Goal: Transaction & Acquisition: Purchase product/service

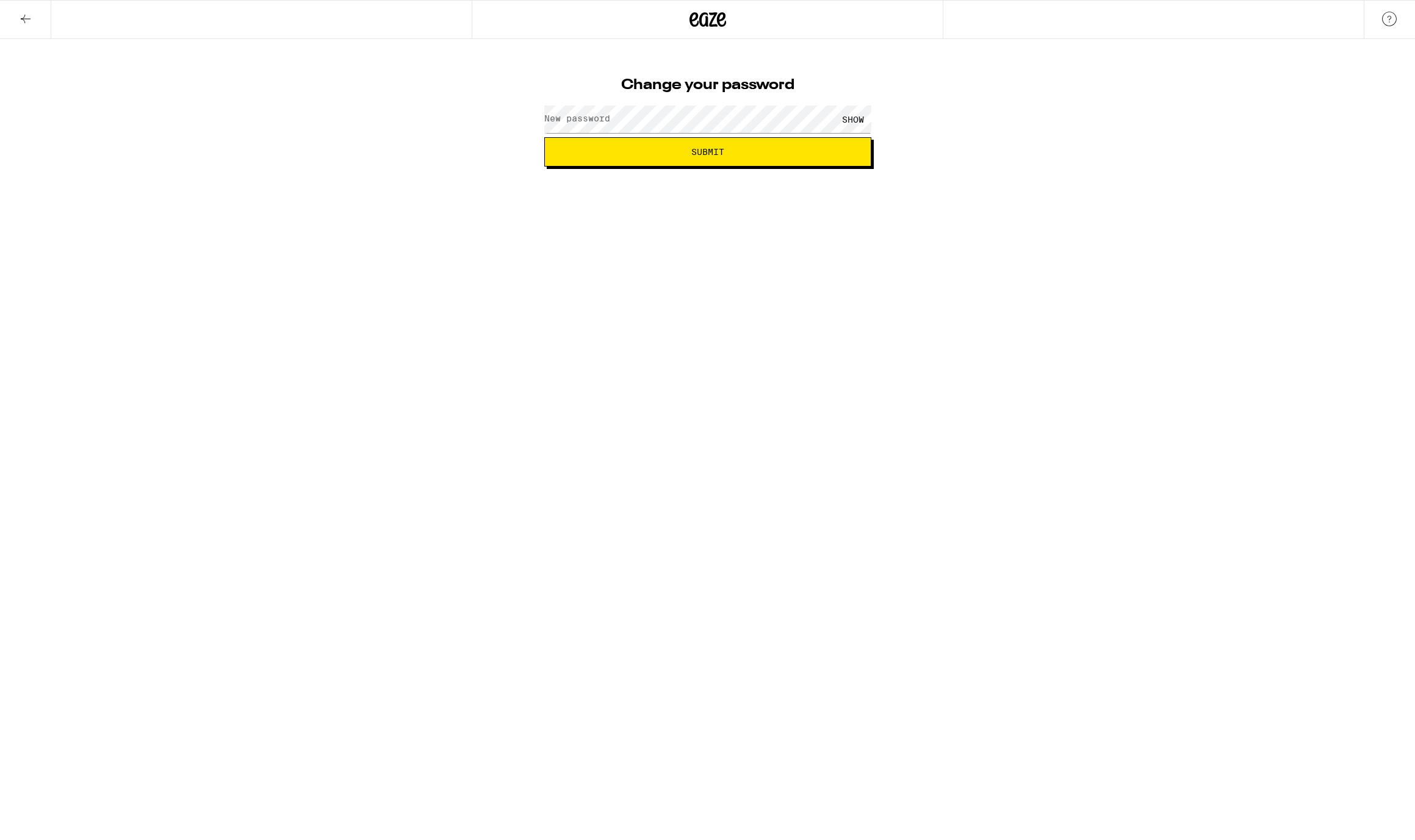
click at [591, 122] on label "New password" at bounding box center [578, 118] width 66 height 10
click at [791, 157] on button "Submit" at bounding box center [708, 151] width 327 height 29
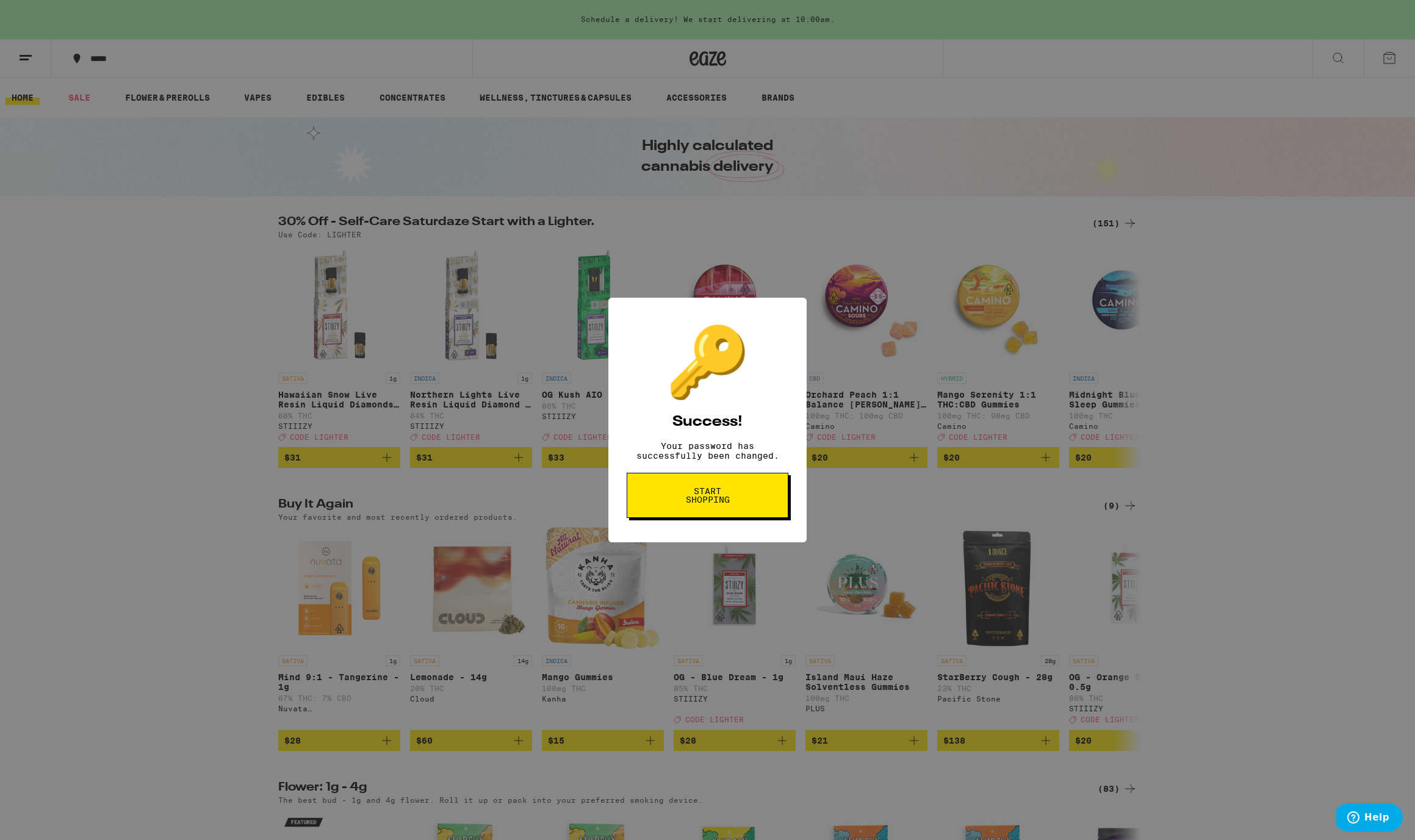
click at [728, 498] on span "Start shopping" at bounding box center [707, 495] width 63 height 17
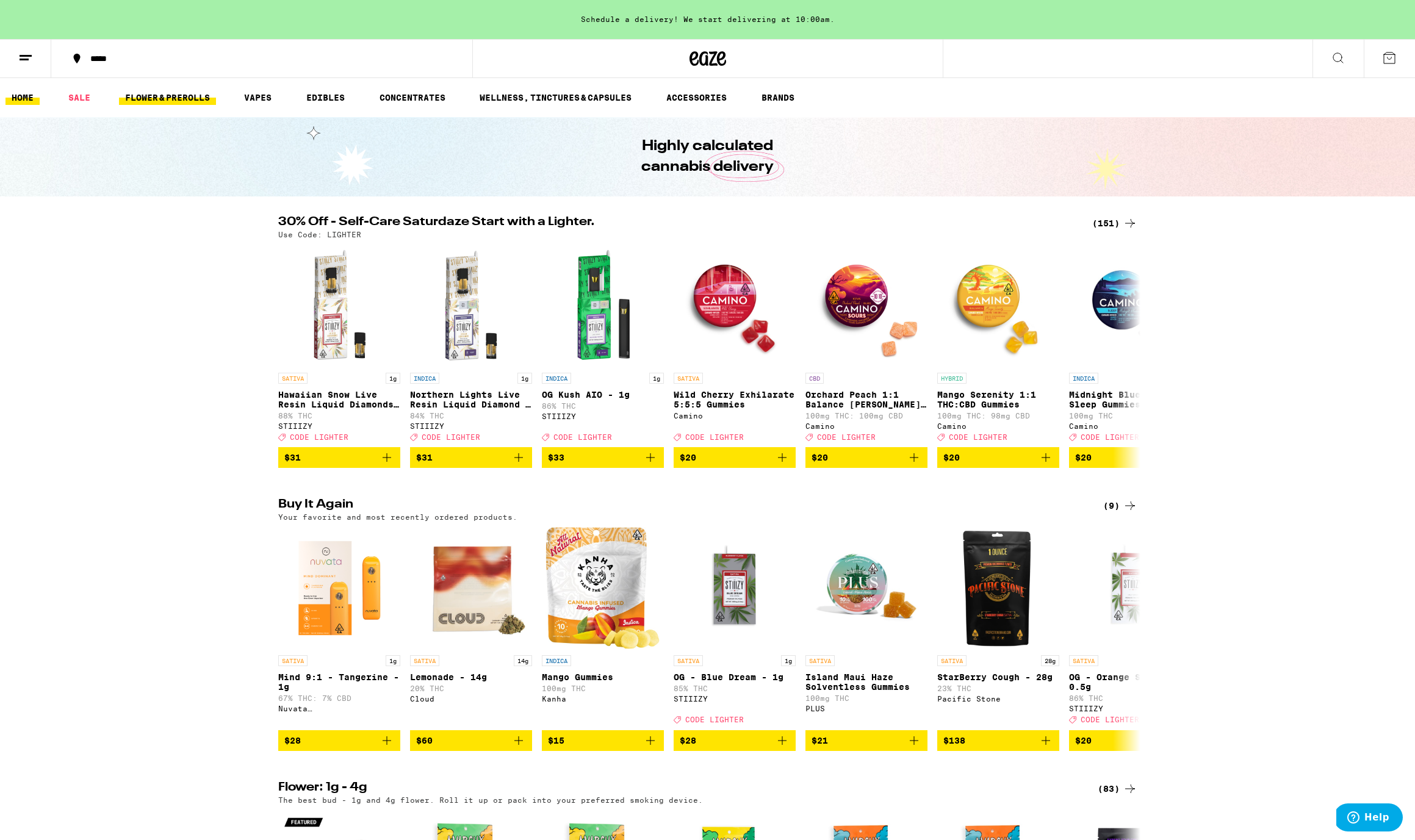
click at [172, 96] on link "FLOWER & PREROLLS" at bounding box center [167, 97] width 97 height 14
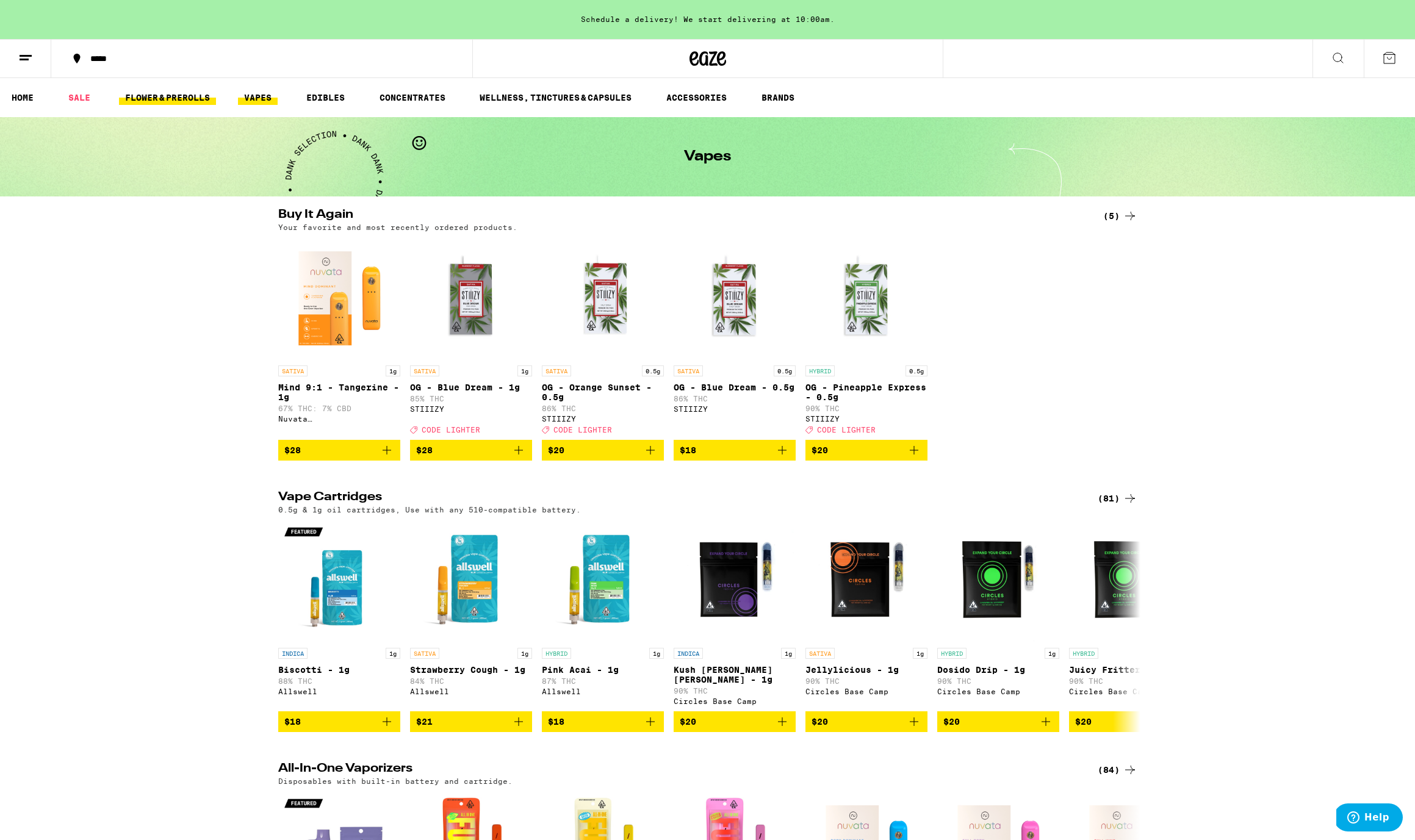
click at [169, 100] on link "FLOWER & PREROLLS" at bounding box center [167, 97] width 97 height 14
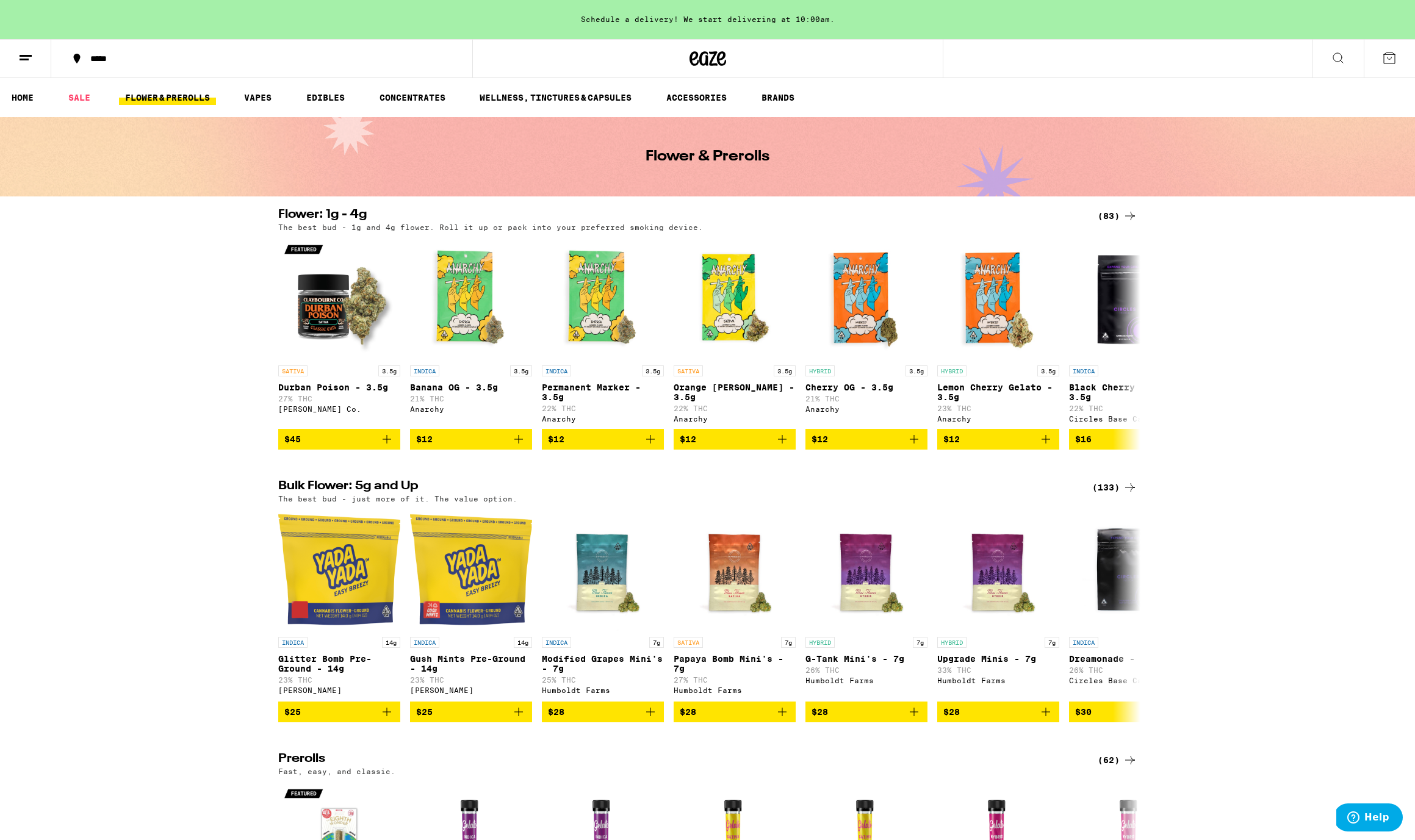
click at [1341, 56] on icon at bounding box center [1337, 57] width 14 height 14
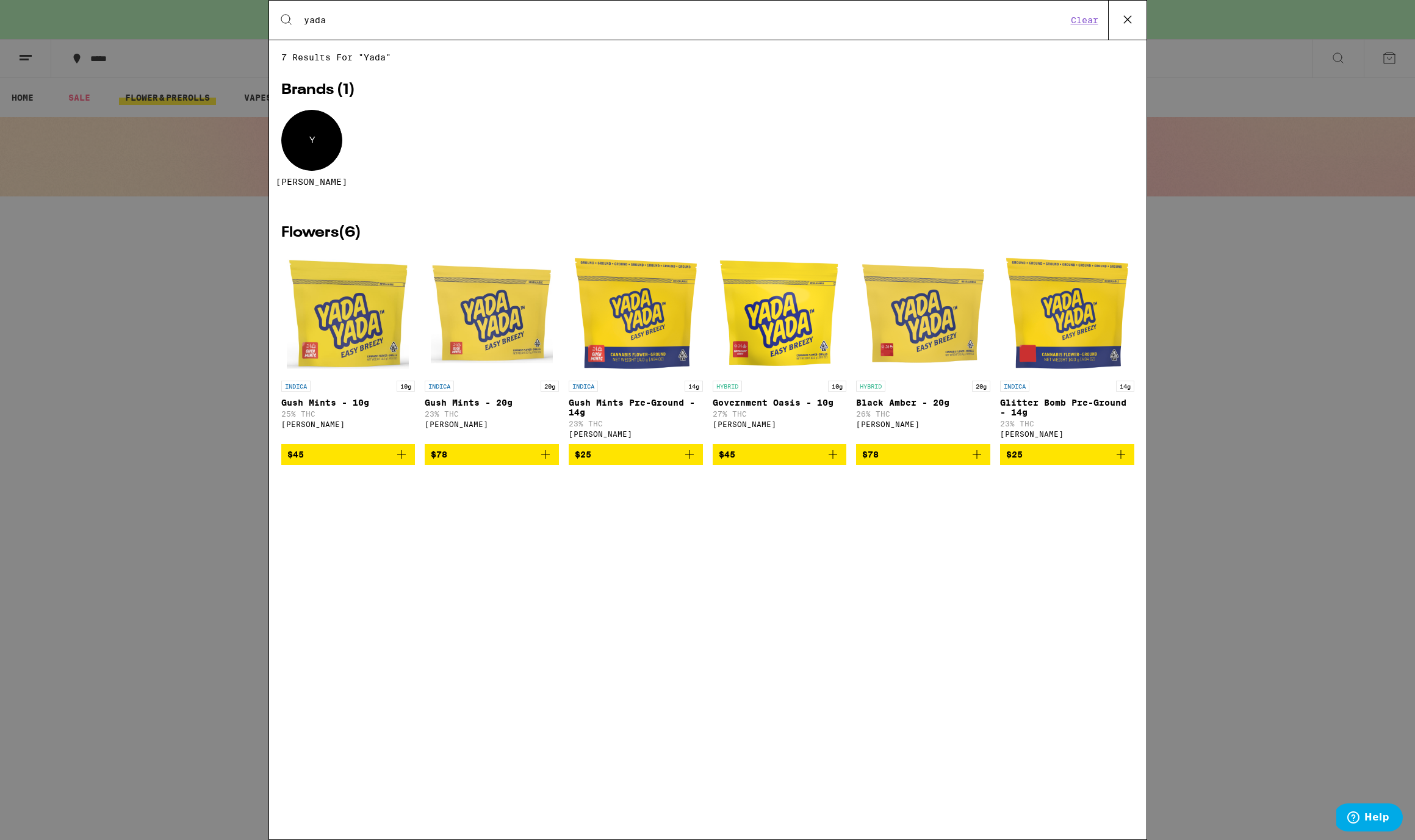
type input "yada"
click at [1127, 21] on icon at bounding box center [1127, 20] width 18 height 18
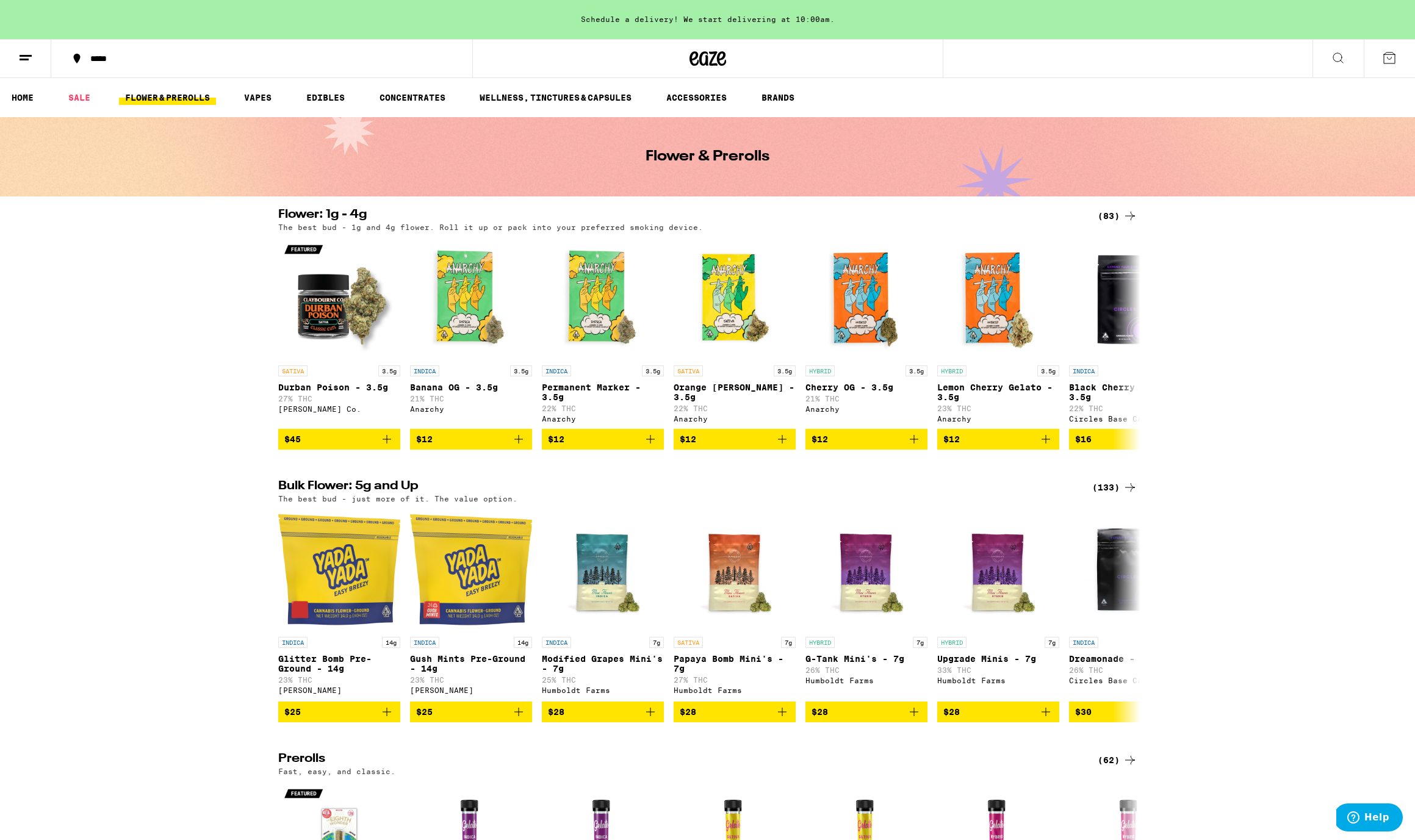
click at [1342, 59] on icon at bounding box center [1337, 57] width 14 height 14
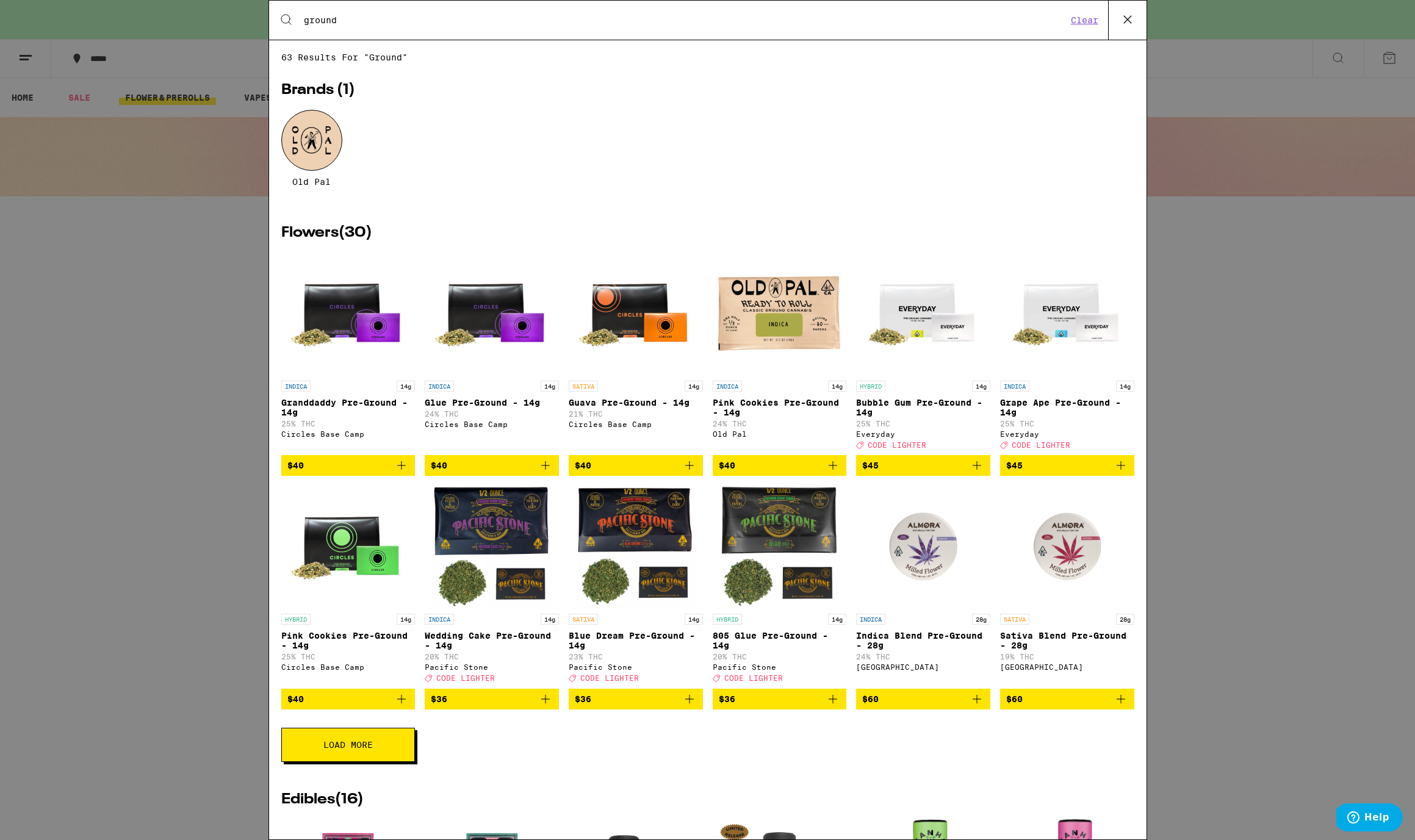
type input "ground"
click at [688, 706] on icon "Add to bag" at bounding box center [689, 698] width 14 height 14
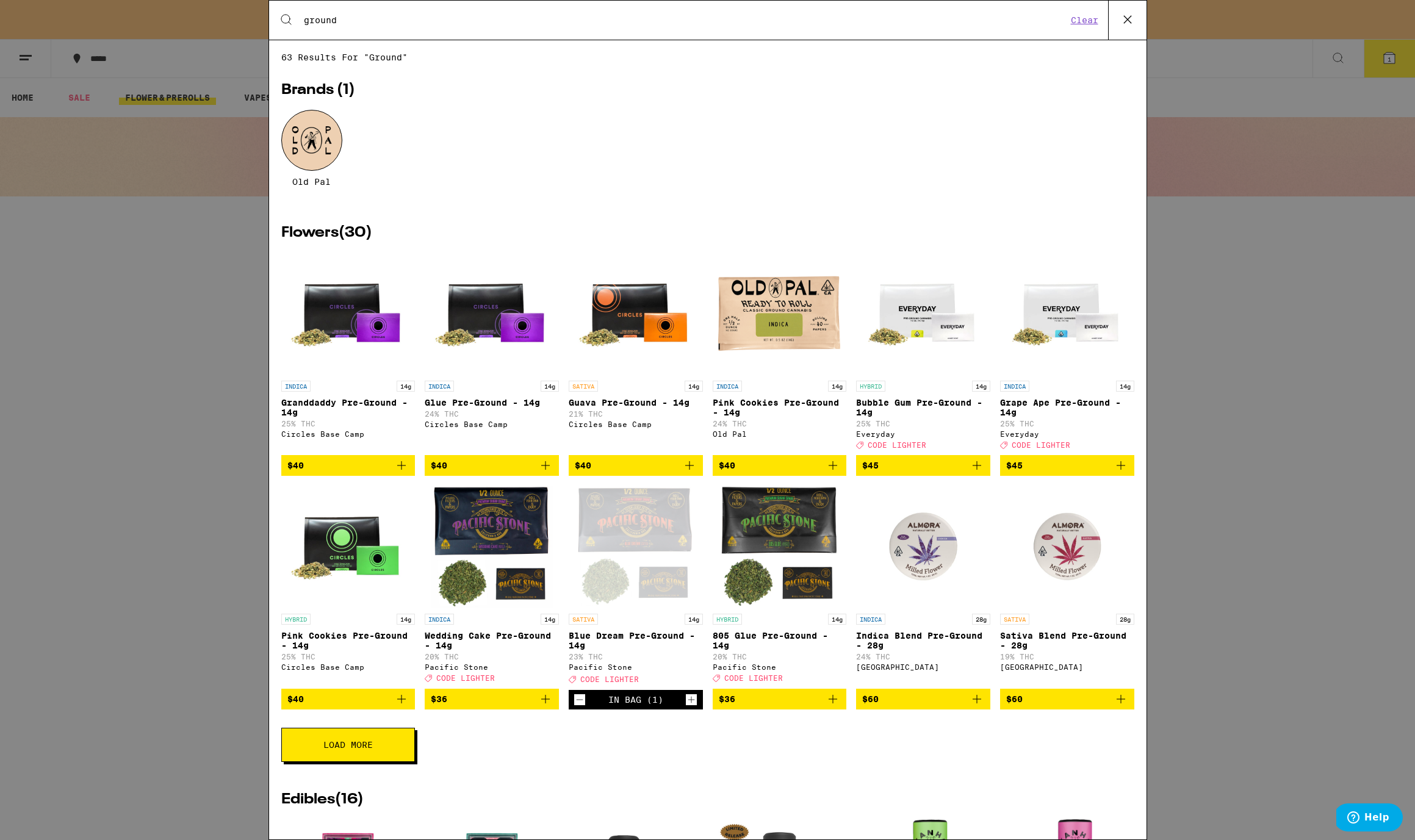
click at [690, 707] on icon "Increment" at bounding box center [691, 699] width 11 height 14
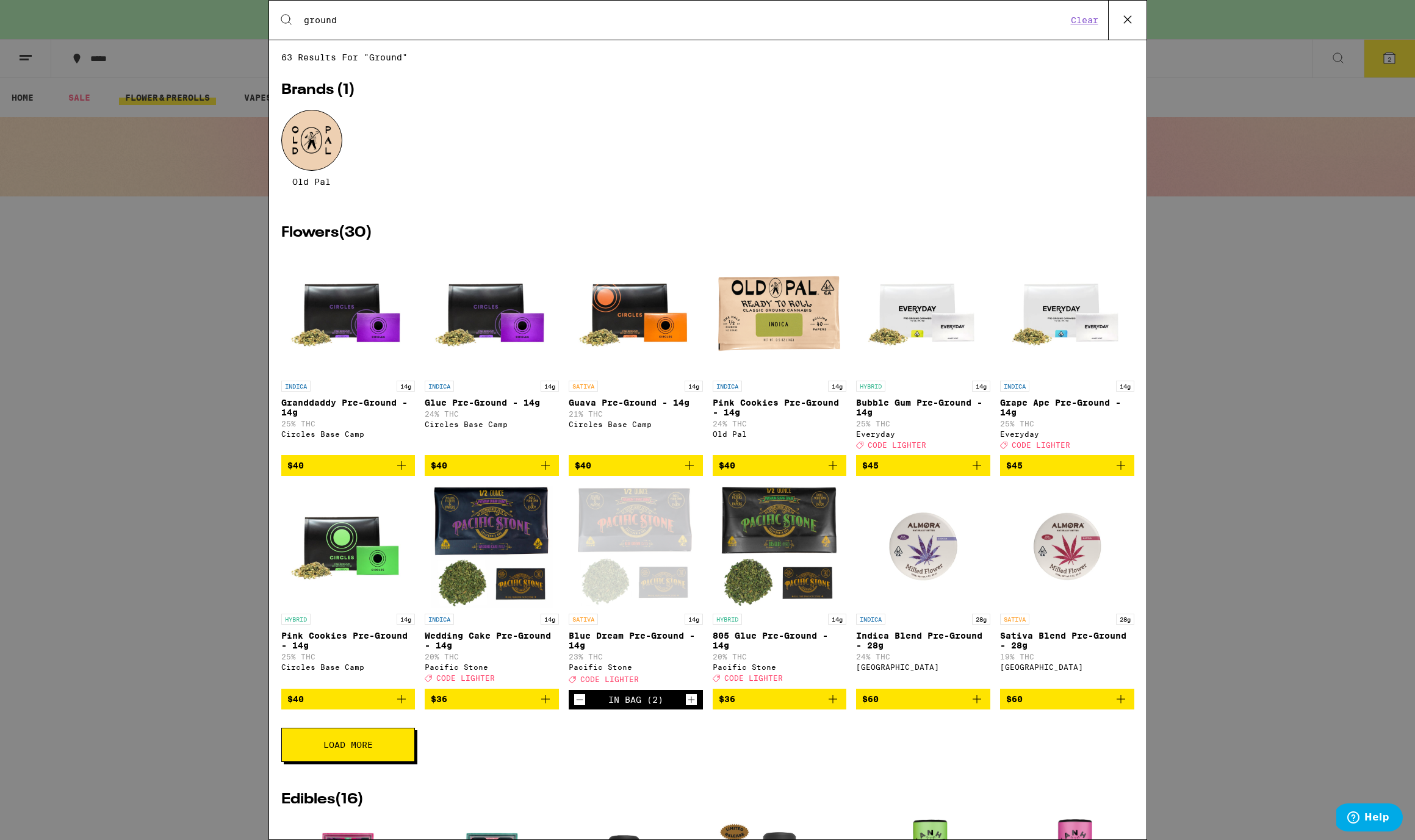
click at [693, 707] on icon "Increment" at bounding box center [691, 699] width 11 height 14
click at [632, 705] on div "In Bag (3)" at bounding box center [636, 699] width 55 height 10
click at [642, 762] on div "Load More" at bounding box center [708, 744] width 853 height 34
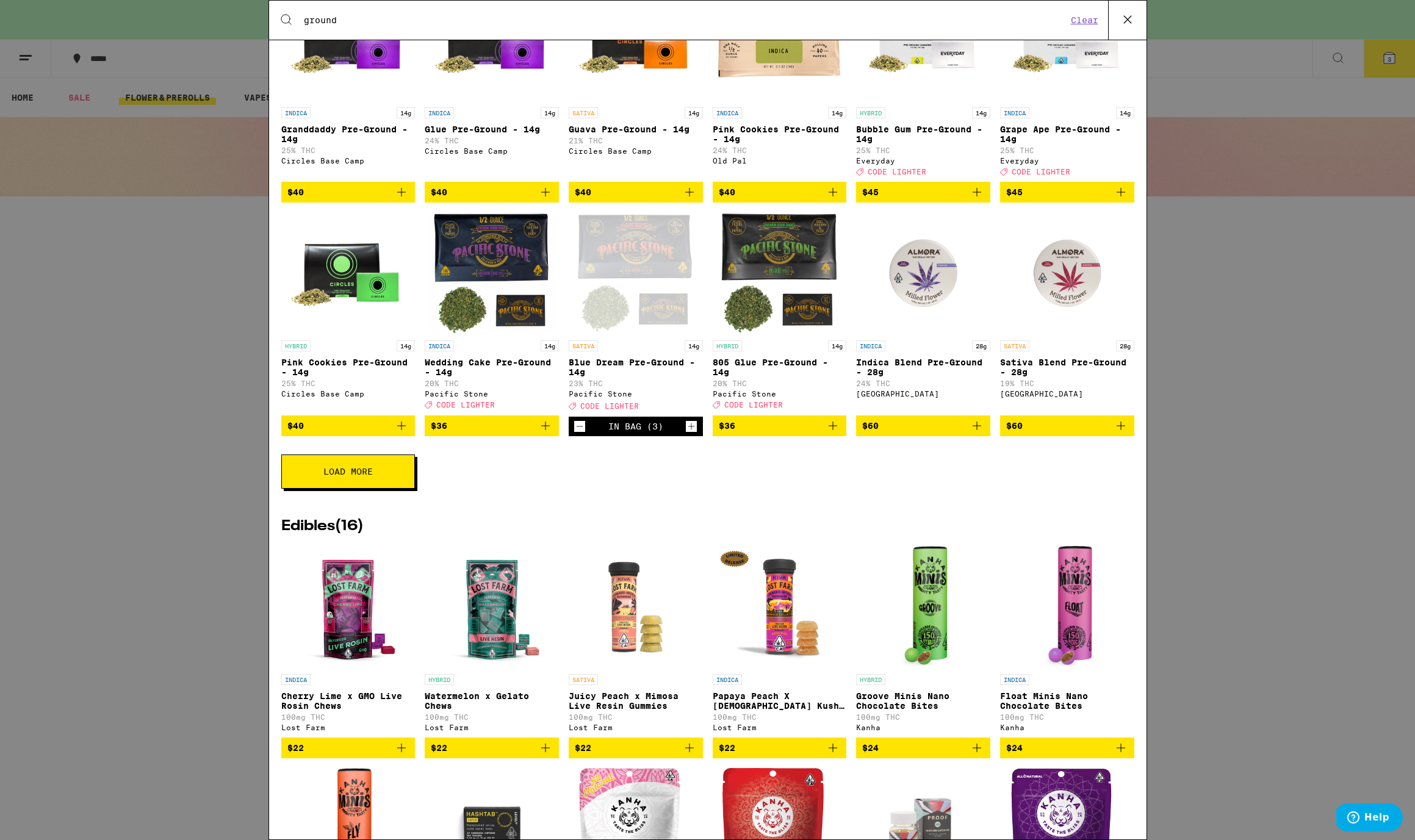
scroll to position [278, 0]
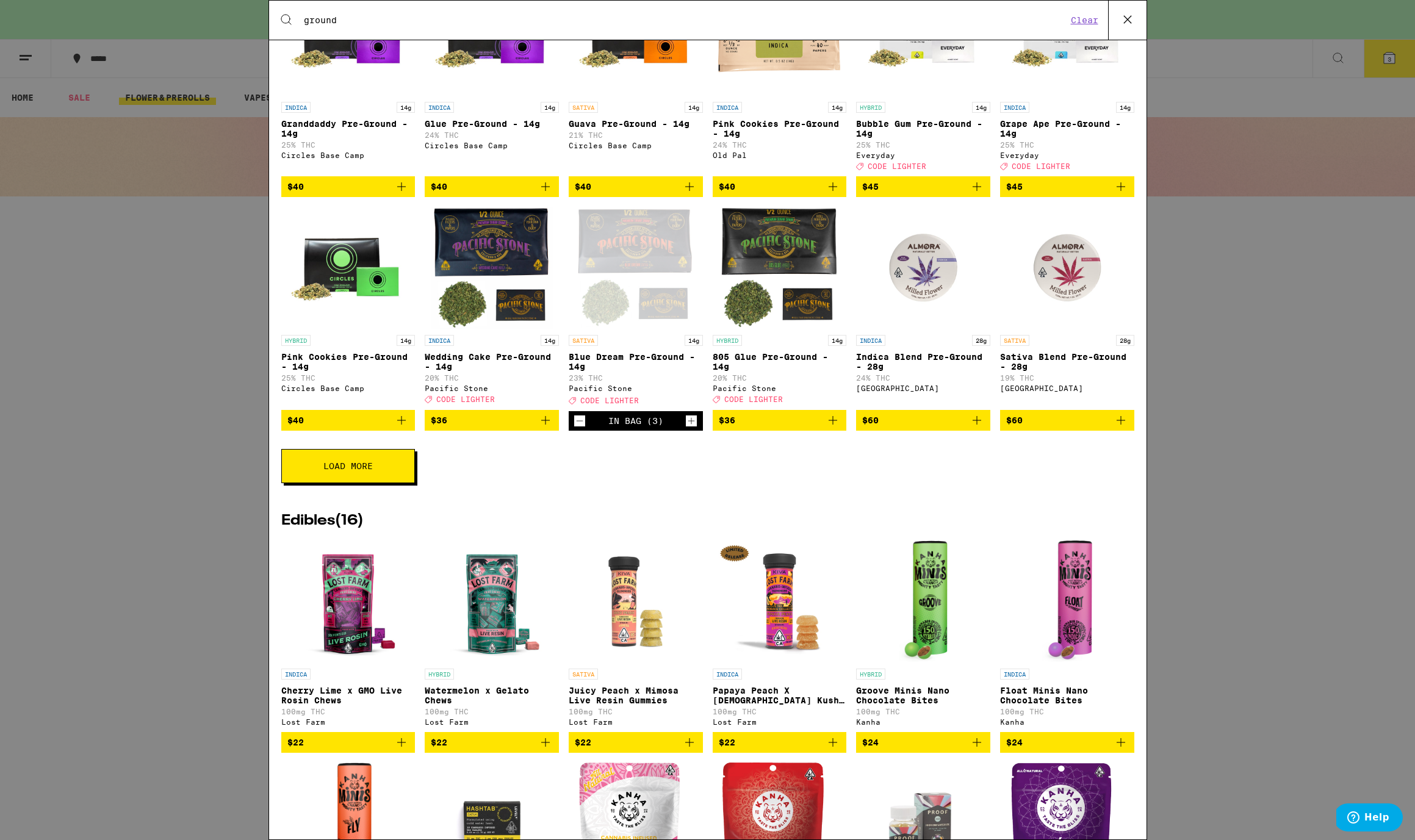
click at [554, 521] on div "Edibles ( 16 ) INDICA Cherry Lime x GMO Live Rosin Chews 100mg THC Lost Farm $2…" at bounding box center [708, 773] width 853 height 544
click at [1296, 257] on div "Search for Products ground Clear 63 results for "ground" Brands ( 1 ) Old Pal F…" at bounding box center [707, 420] width 1415 height 840
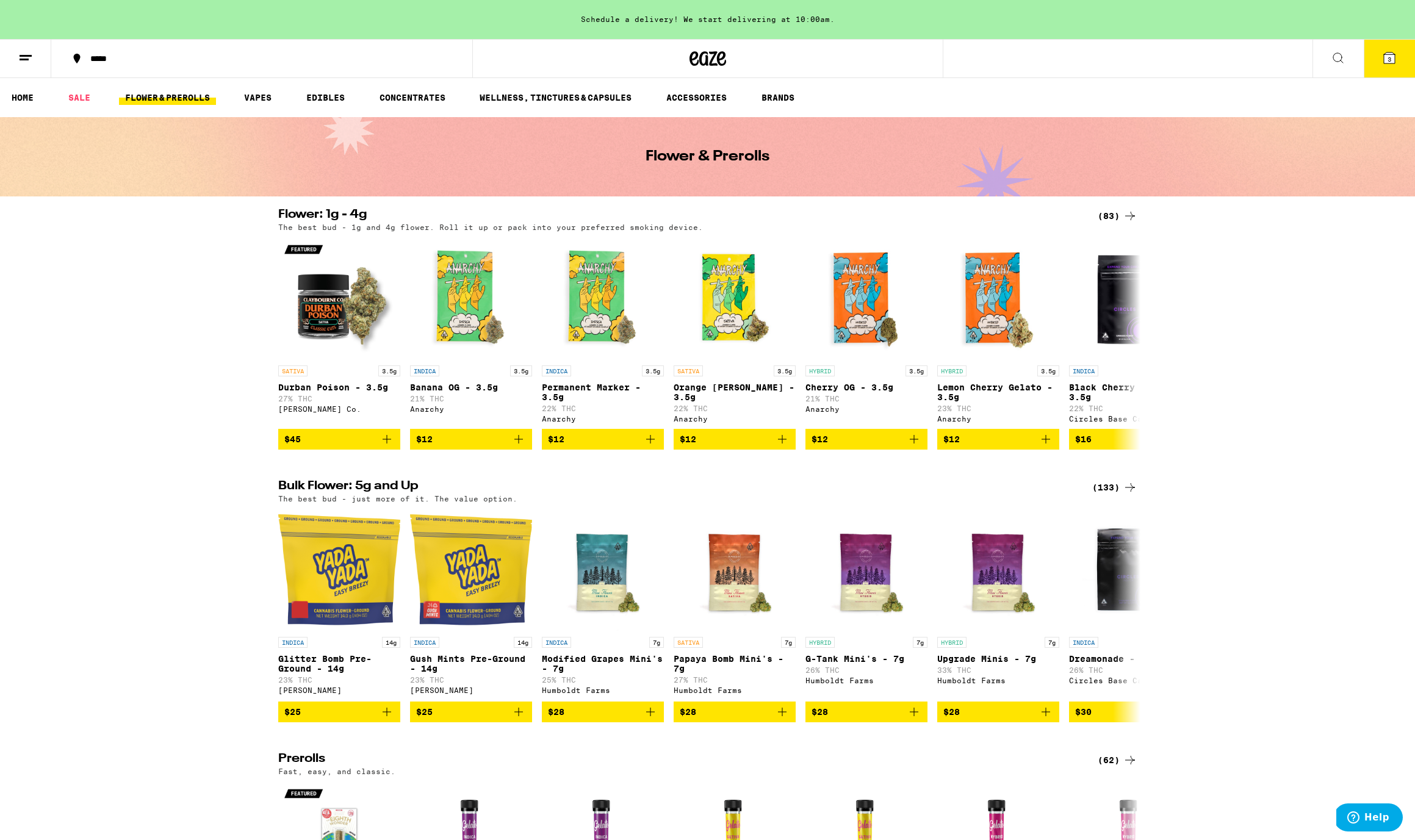
click at [1387, 51] on icon at bounding box center [1389, 57] width 14 height 14
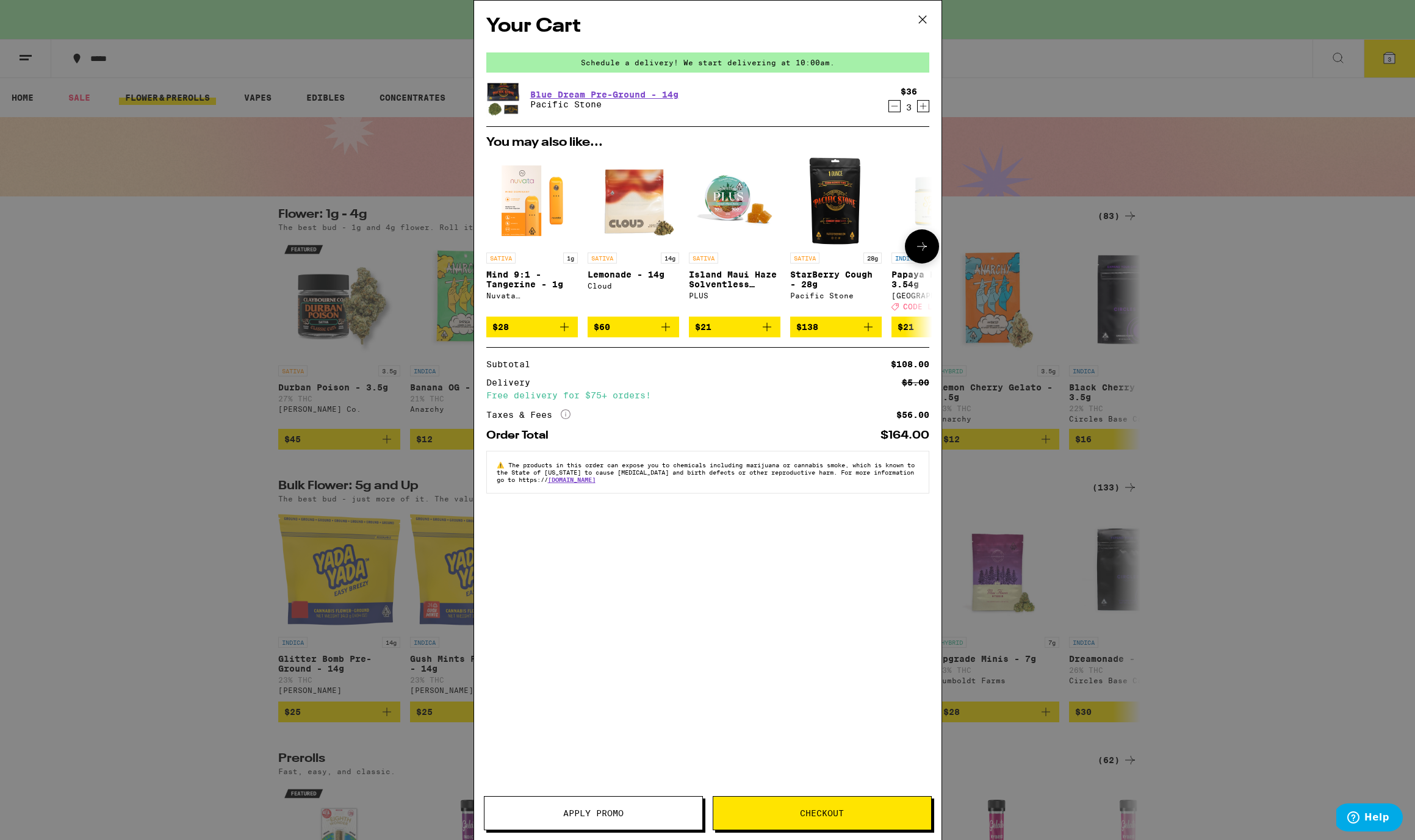
click at [565, 331] on icon "Add to bag" at bounding box center [564, 327] width 14 height 14
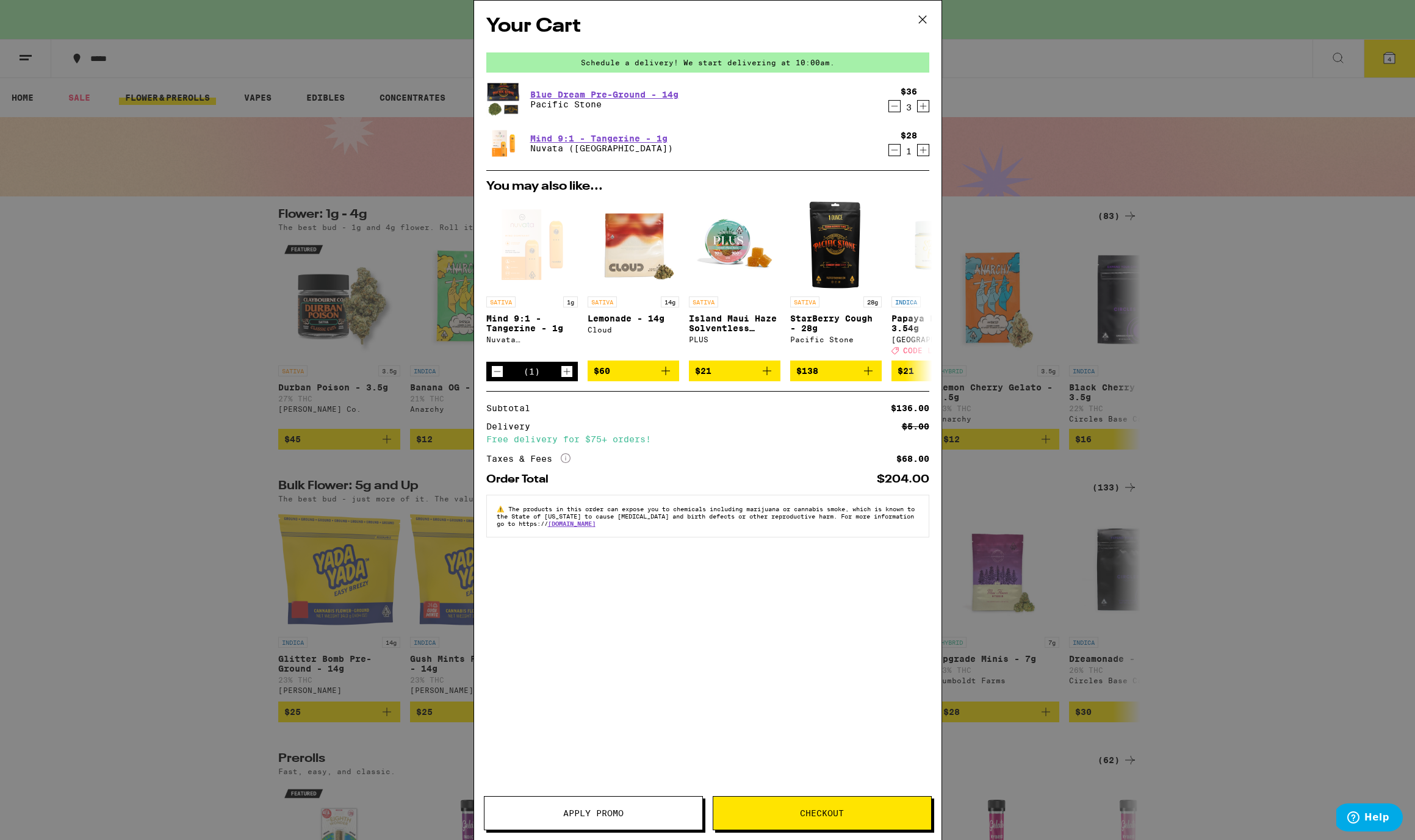
click at [564, 463] on icon "More Info" at bounding box center [566, 458] width 10 height 10
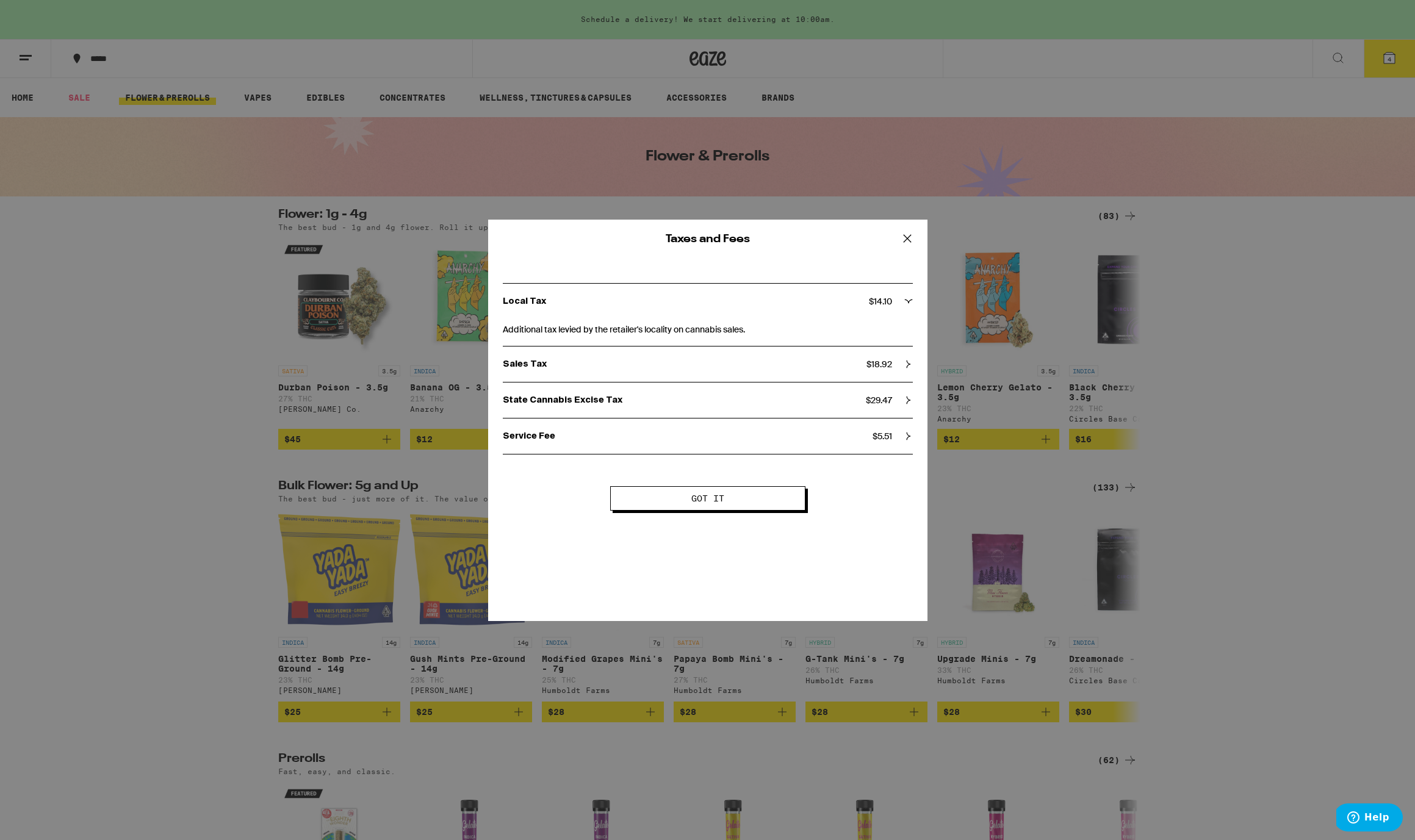
click at [910, 236] on icon at bounding box center [907, 239] width 18 height 18
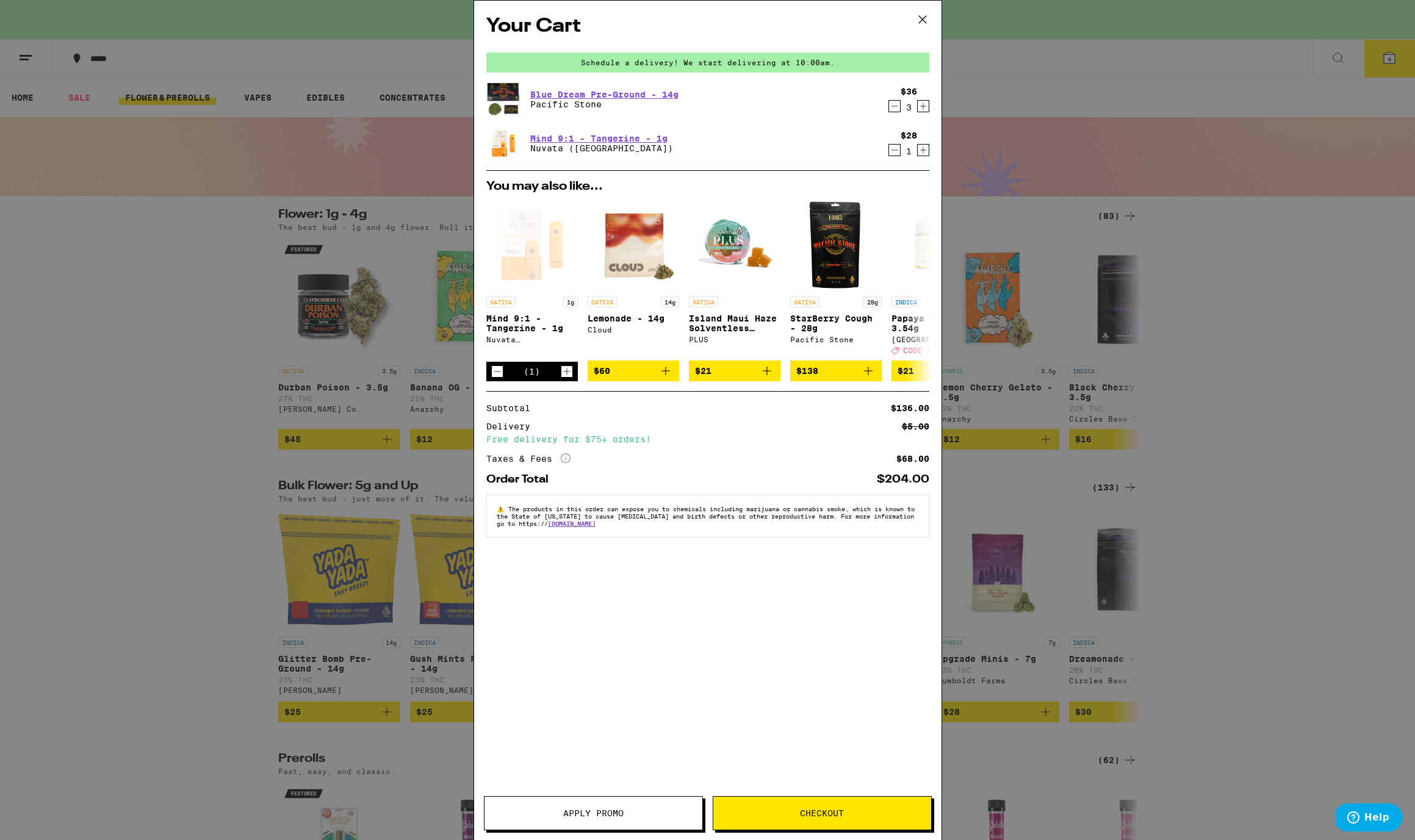
click at [625, 811] on span "Apply Promo" at bounding box center [593, 812] width 218 height 8
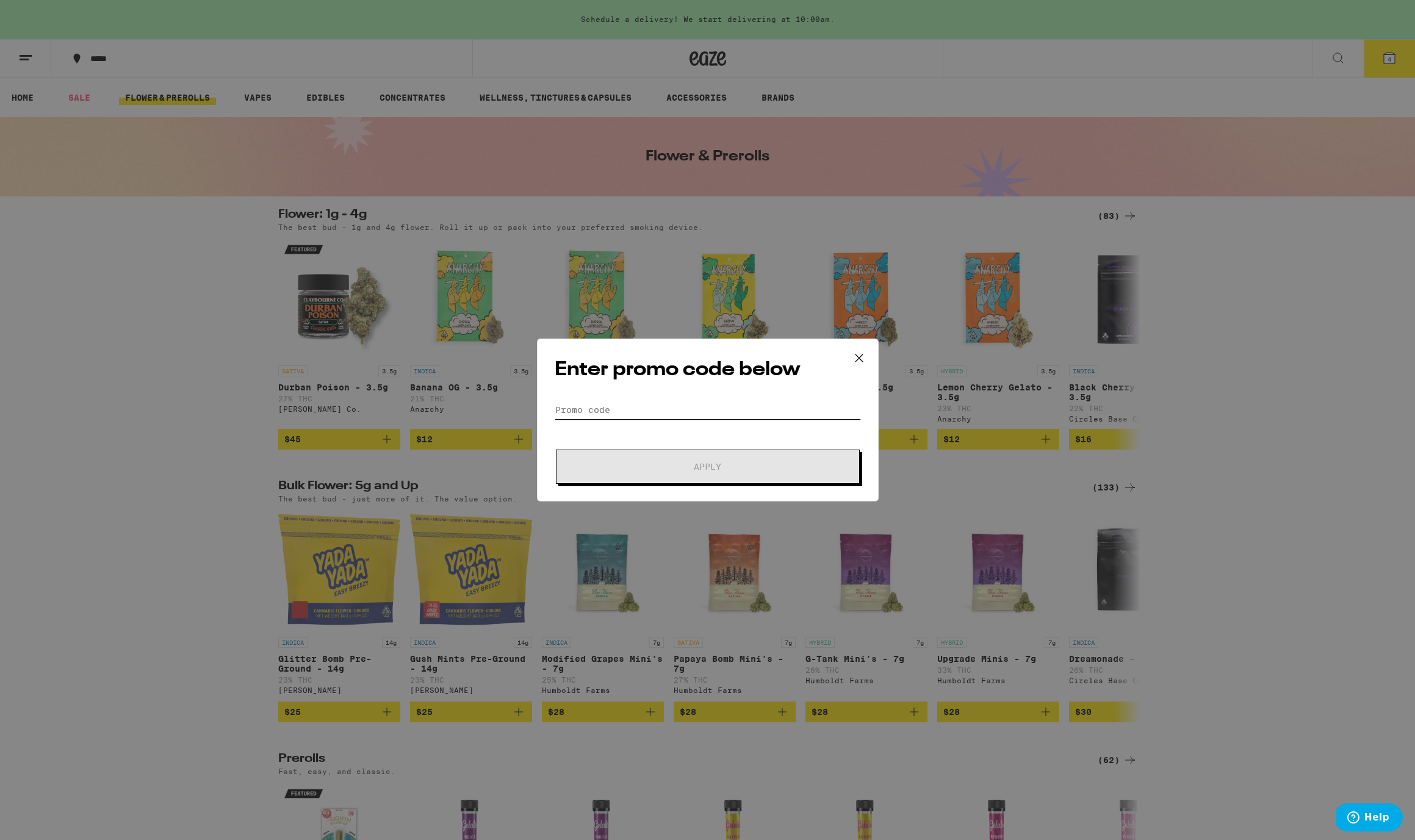
click at [606, 409] on input "Promo Code" at bounding box center [707, 409] width 306 height 18
type input "LIGHTER"
click at [734, 468] on span "Apply" at bounding box center [708, 466] width 220 height 8
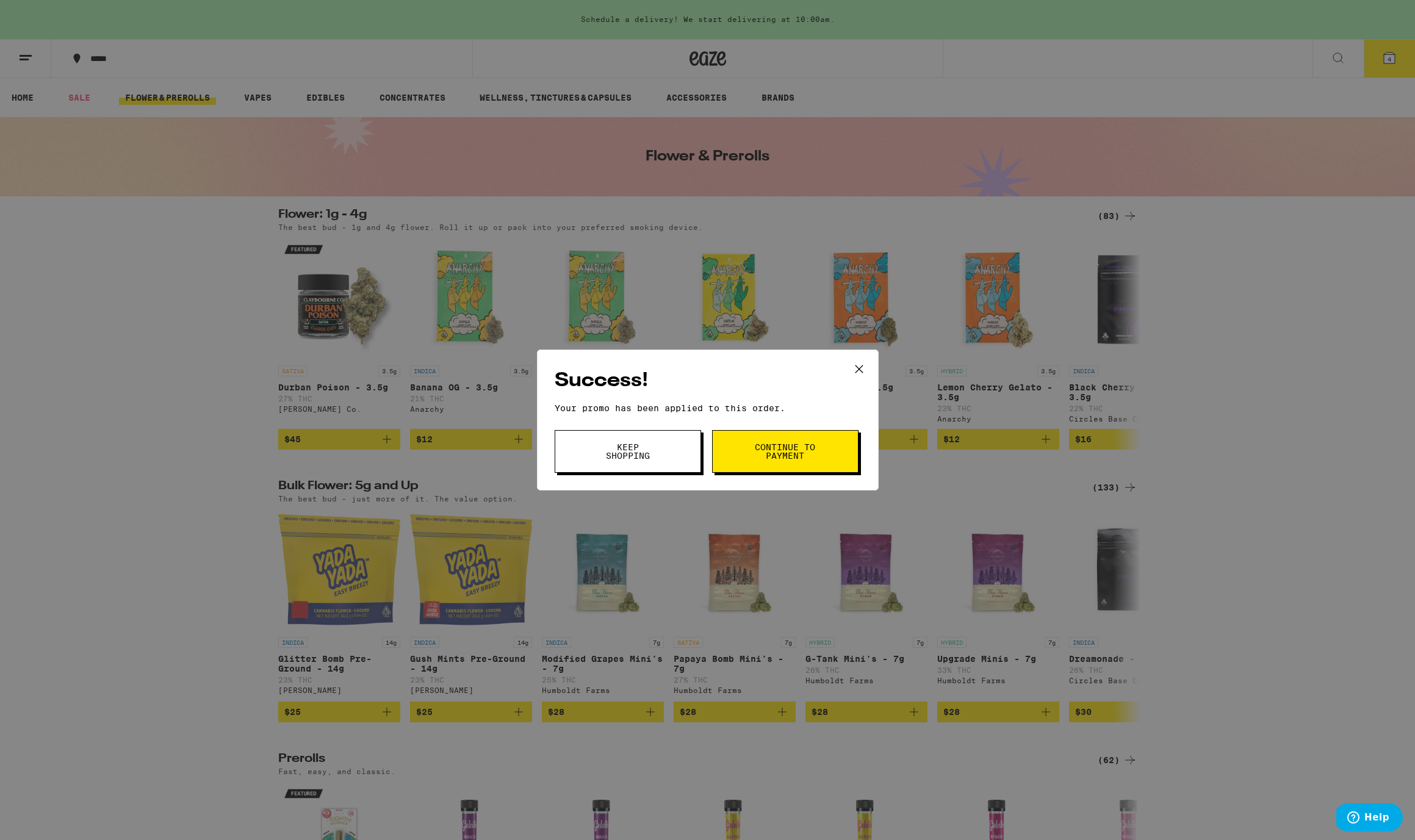
click at [809, 446] on span "Continue to payment" at bounding box center [785, 451] width 63 height 17
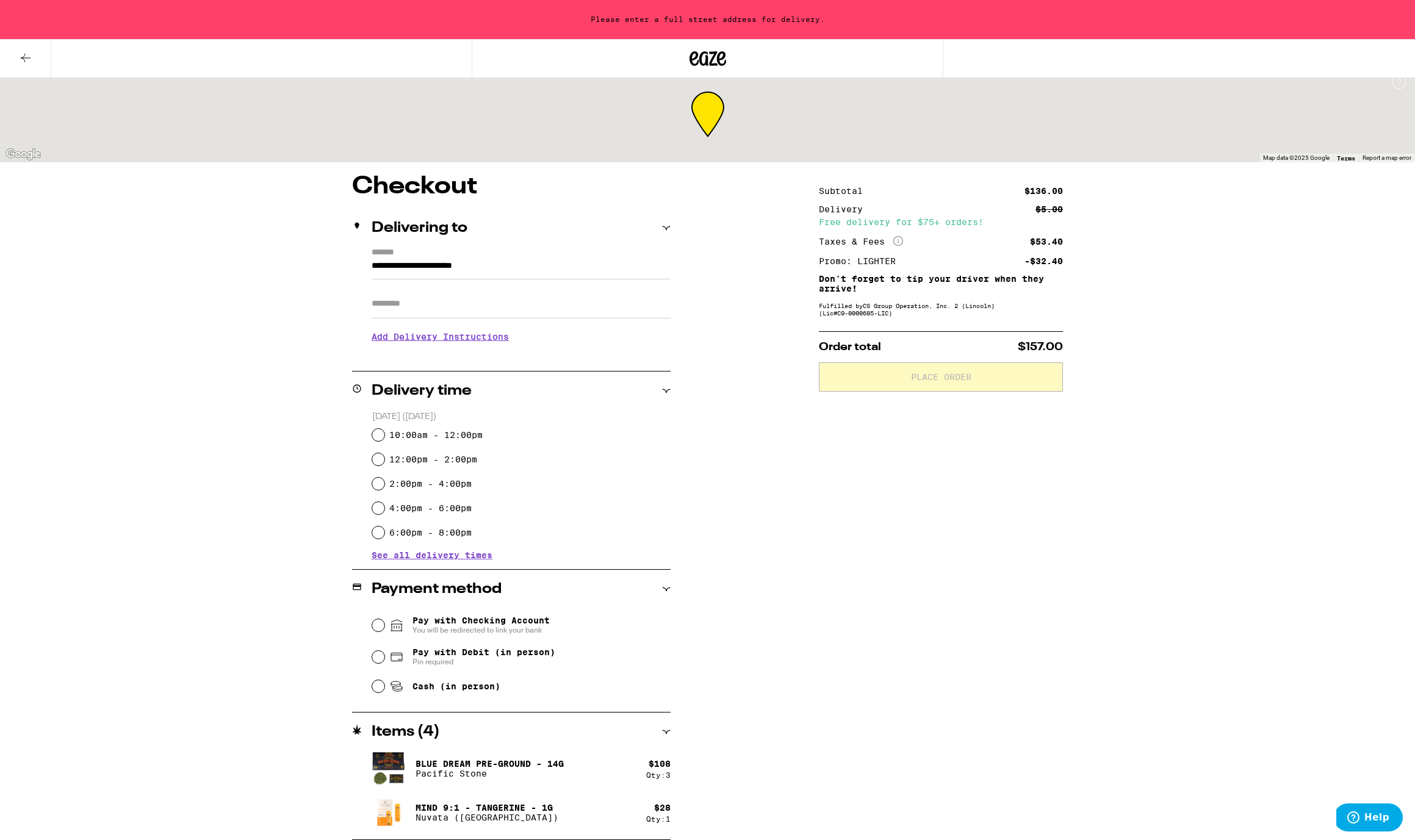
scroll to position [12, 0]
click at [21, 59] on icon at bounding box center [25, 57] width 14 height 14
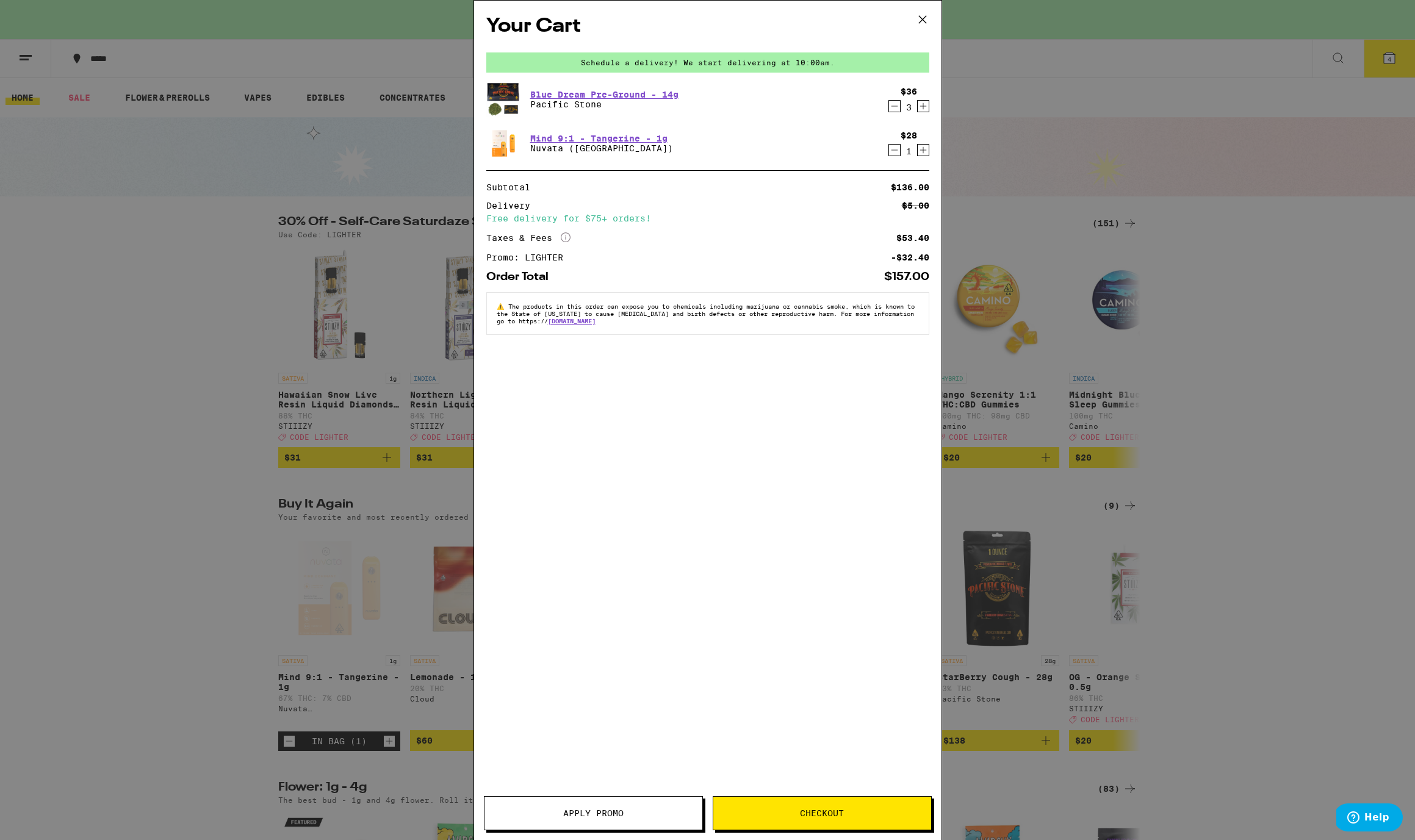
click at [114, 291] on div "Your Cart Schedule a delivery! We start delivering at 10:00am. Blue Dream Pre-G…" at bounding box center [707, 420] width 1415 height 840
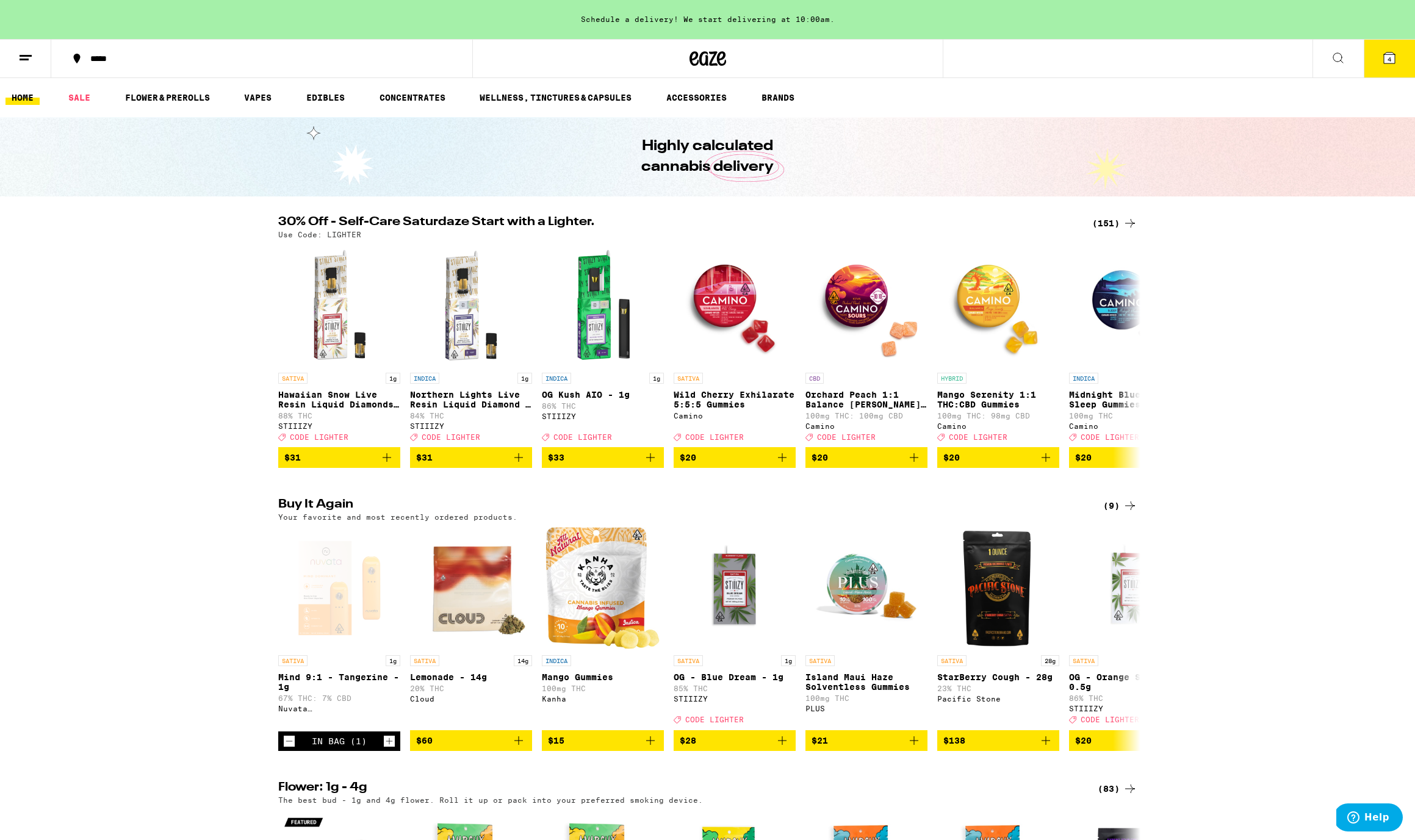
click at [1390, 57] on span "4" at bounding box center [1389, 59] width 4 height 8
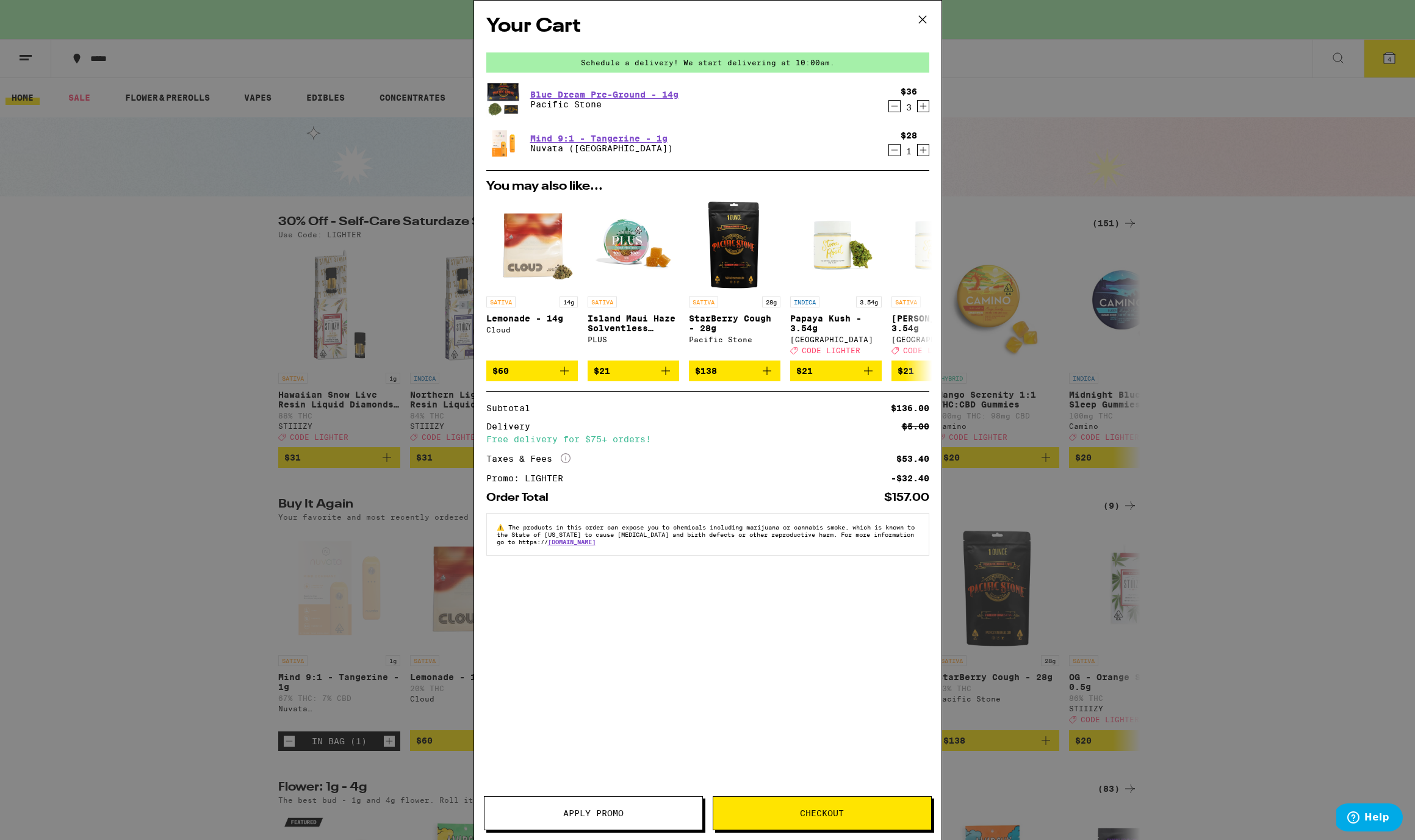
click at [837, 817] on span "Checkout" at bounding box center [822, 812] width 44 height 8
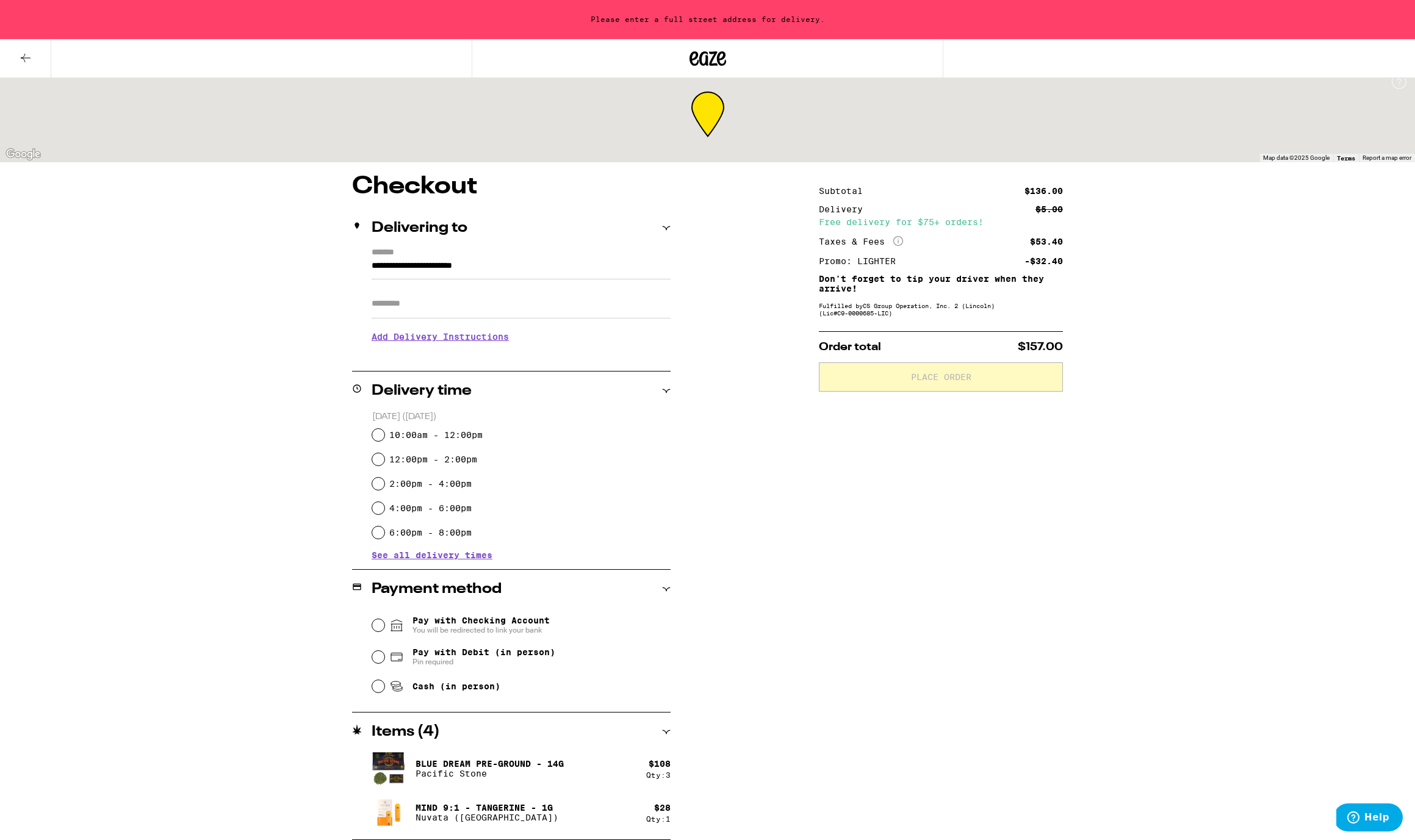
scroll to position [12, 0]
click at [432, 271] on input "**********" at bounding box center [520, 269] width 299 height 21
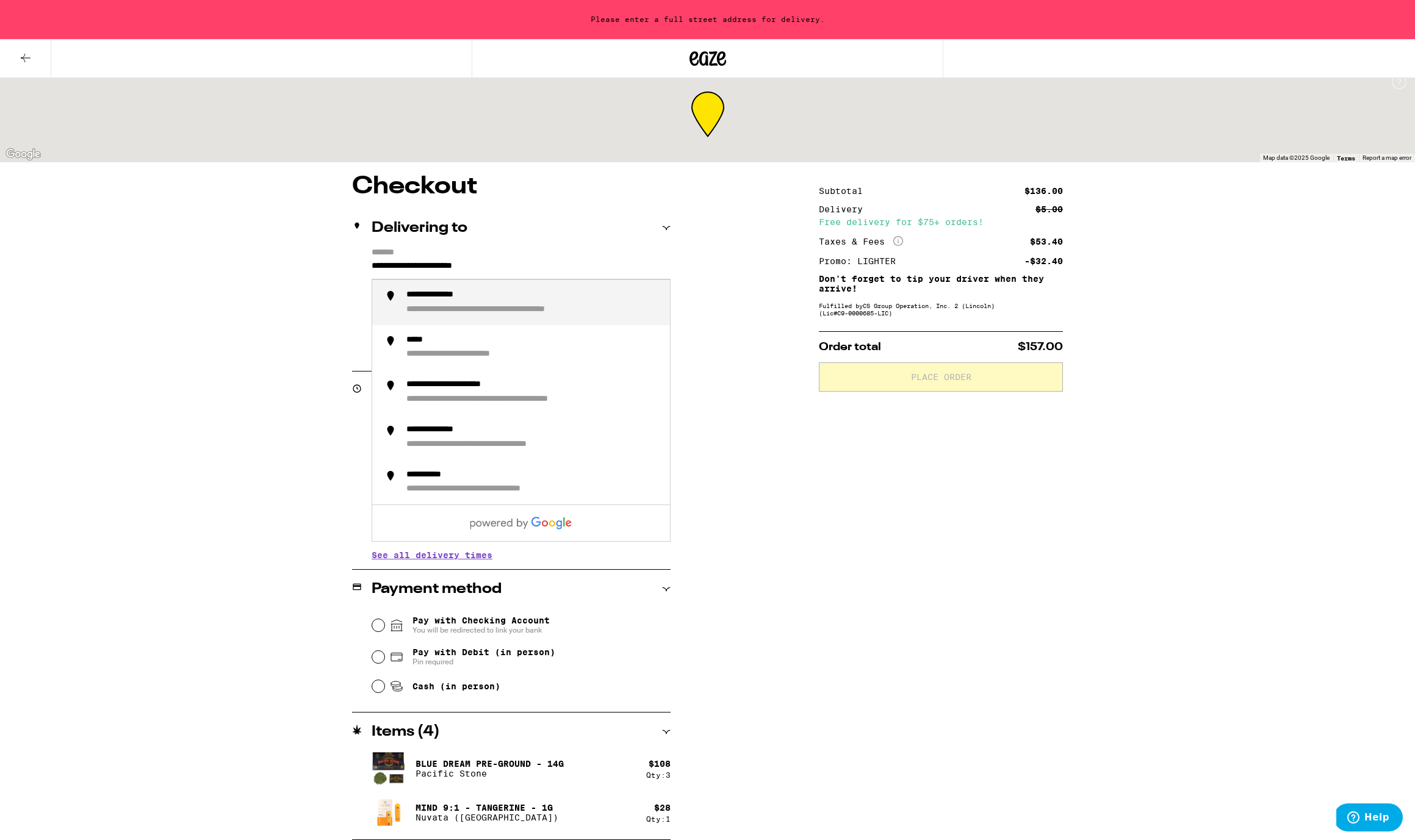
drag, startPoint x: 432, startPoint y: 271, endPoint x: 294, endPoint y: 269, distance: 138.0
click at [294, 269] on div "**********" at bounding box center [707, 507] width 879 height 665
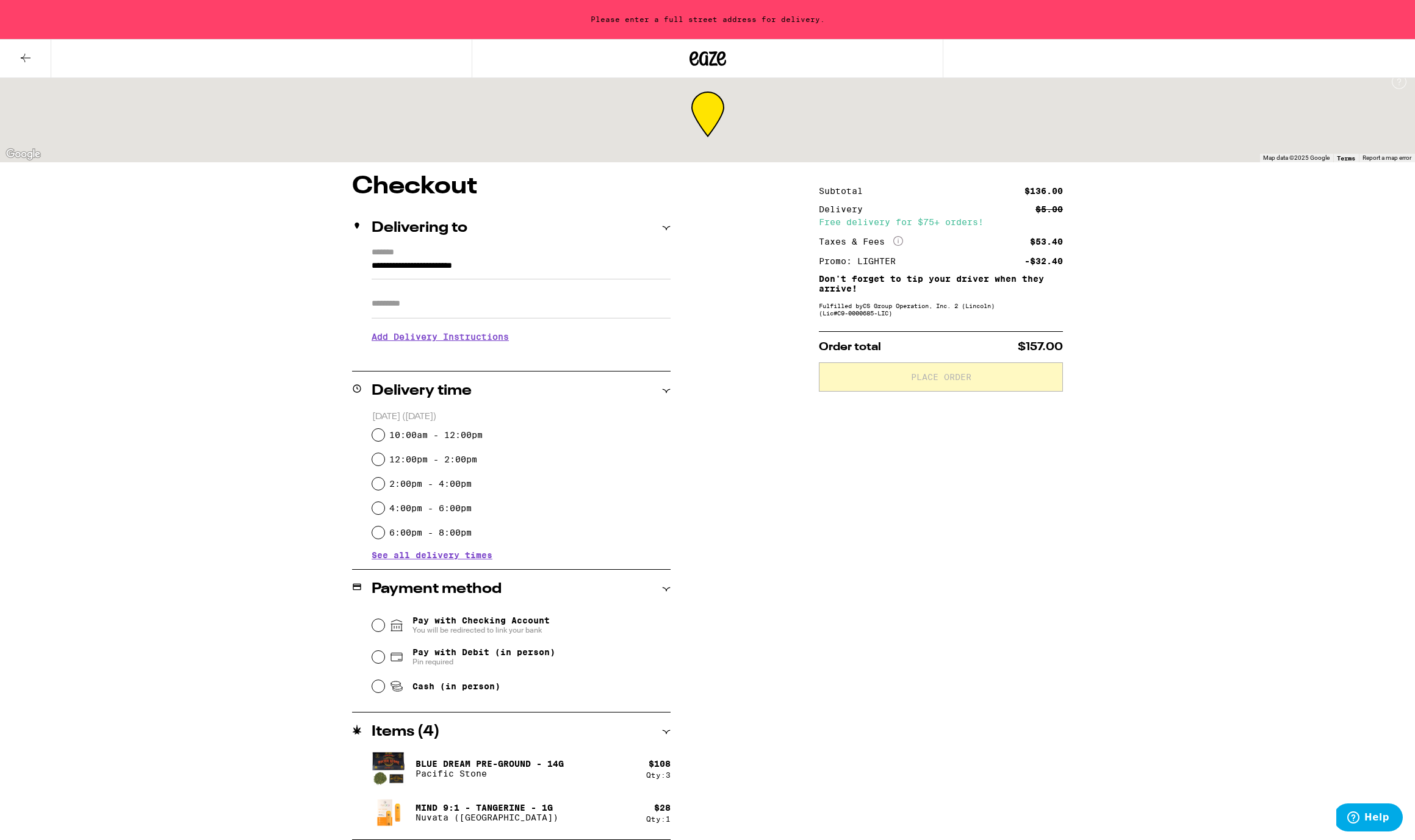
click at [294, 269] on div "**********" at bounding box center [707, 507] width 879 height 665
click at [667, 227] on icon at bounding box center [666, 227] width 8 height 8
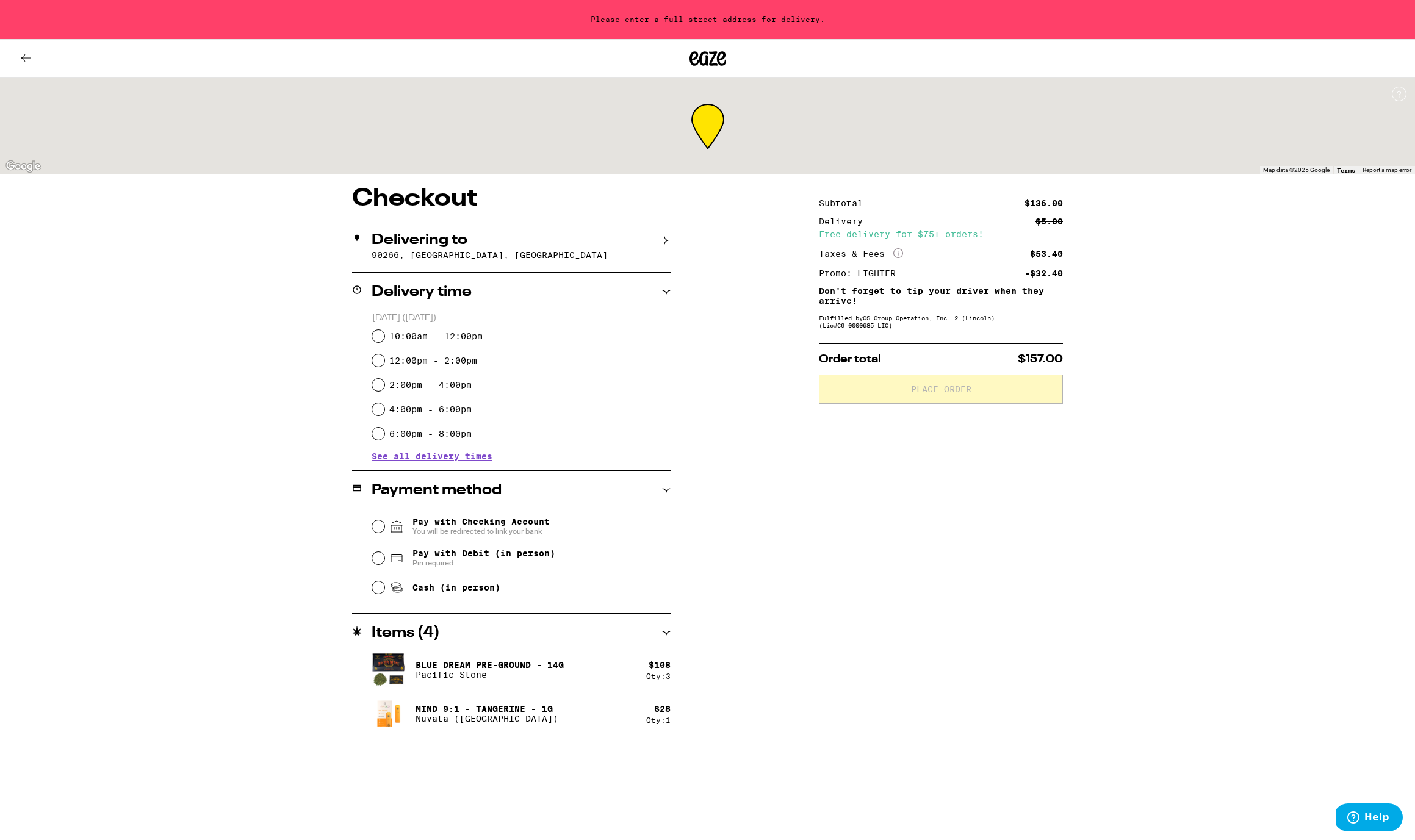
scroll to position [0, 0]
click at [667, 227] on div "Delivering to 90266, [GEOGRAPHIC_DATA], [GEOGRAPHIC_DATA]" at bounding box center [511, 246] width 319 height 51
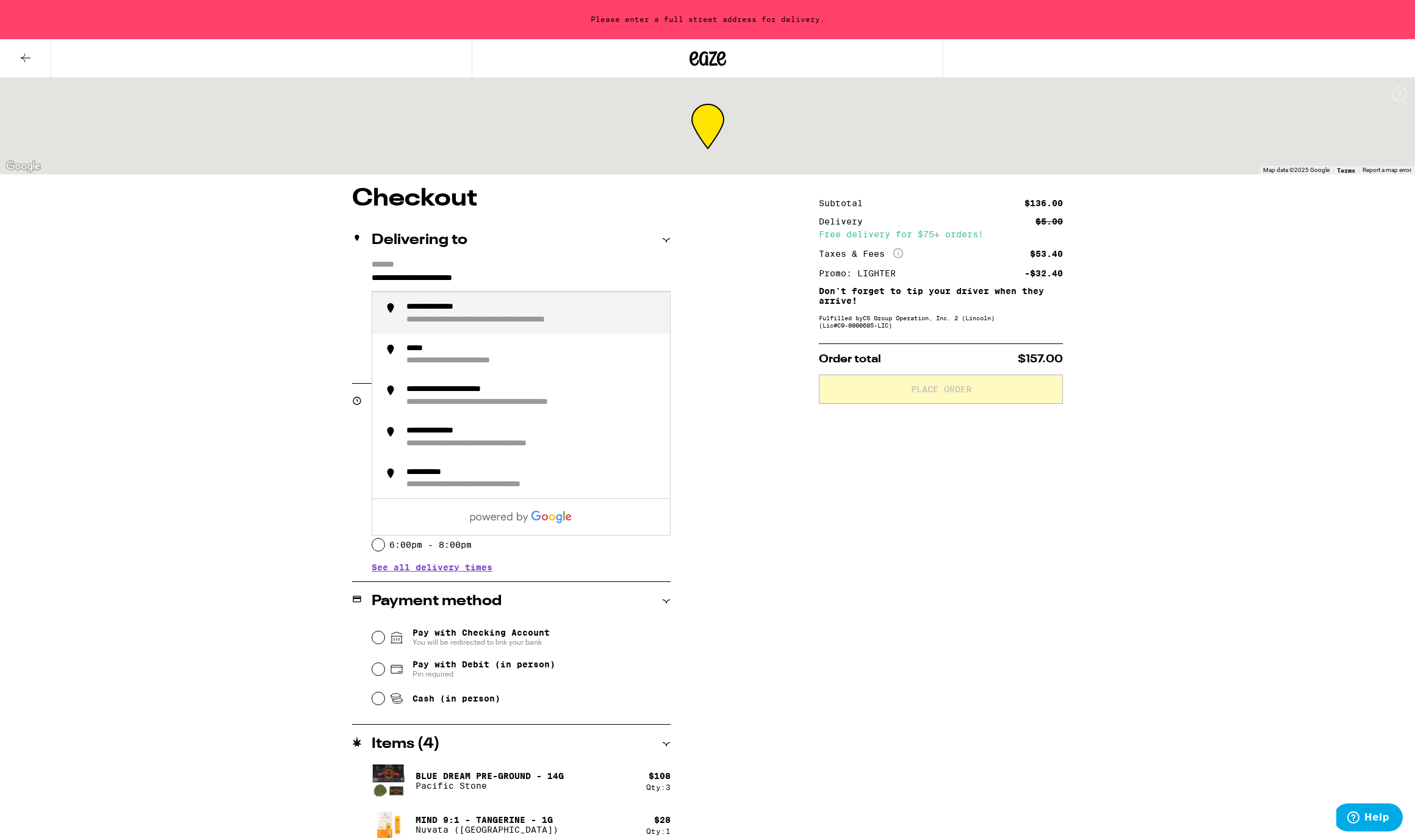
click at [459, 278] on input "**********" at bounding box center [520, 282] width 299 height 21
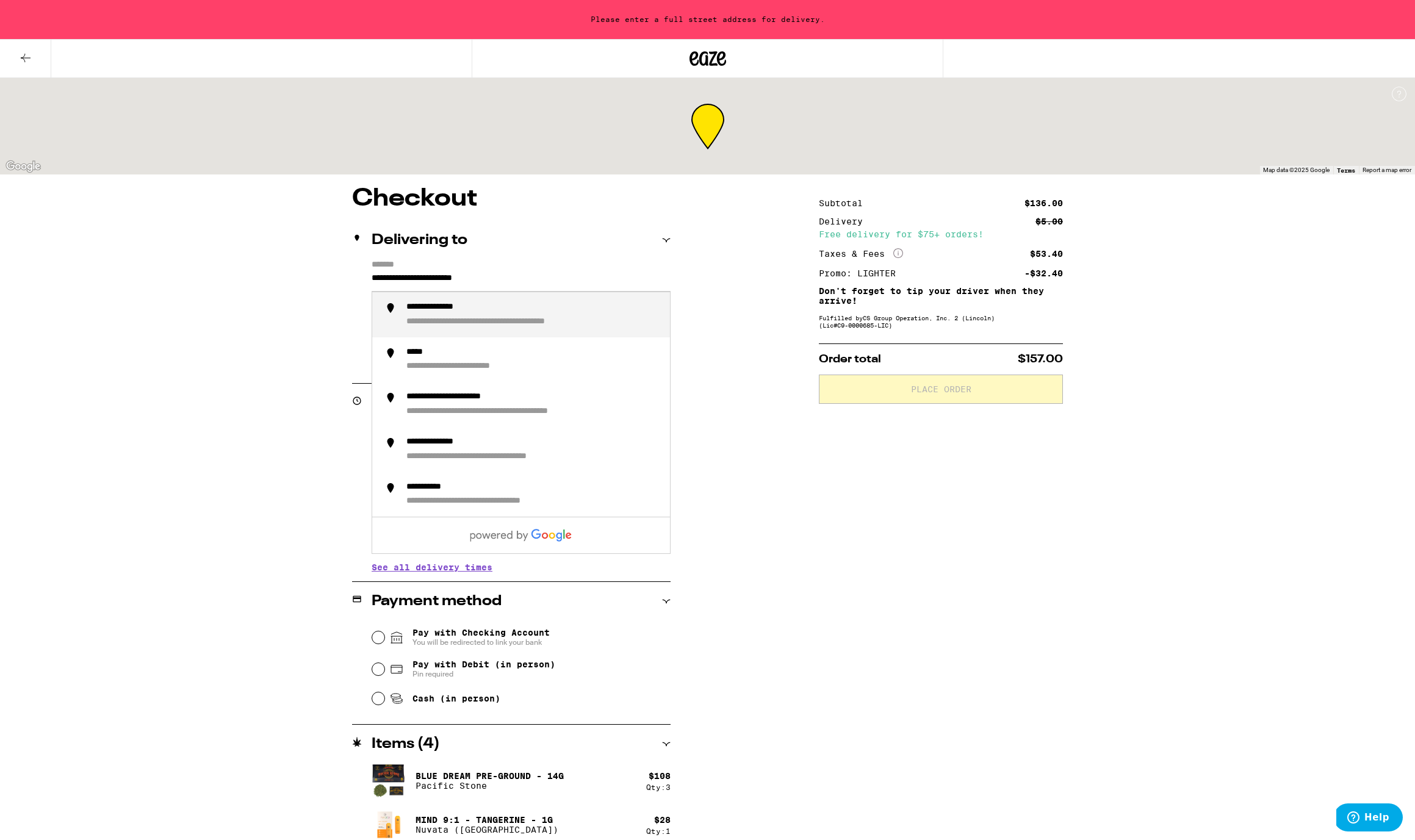
click at [459, 278] on input "**********" at bounding box center [520, 282] width 299 height 21
click at [428, 282] on input "**********" at bounding box center [520, 282] width 299 height 21
click at [428, 271] on div "**********" at bounding box center [520, 282] width 299 height 21
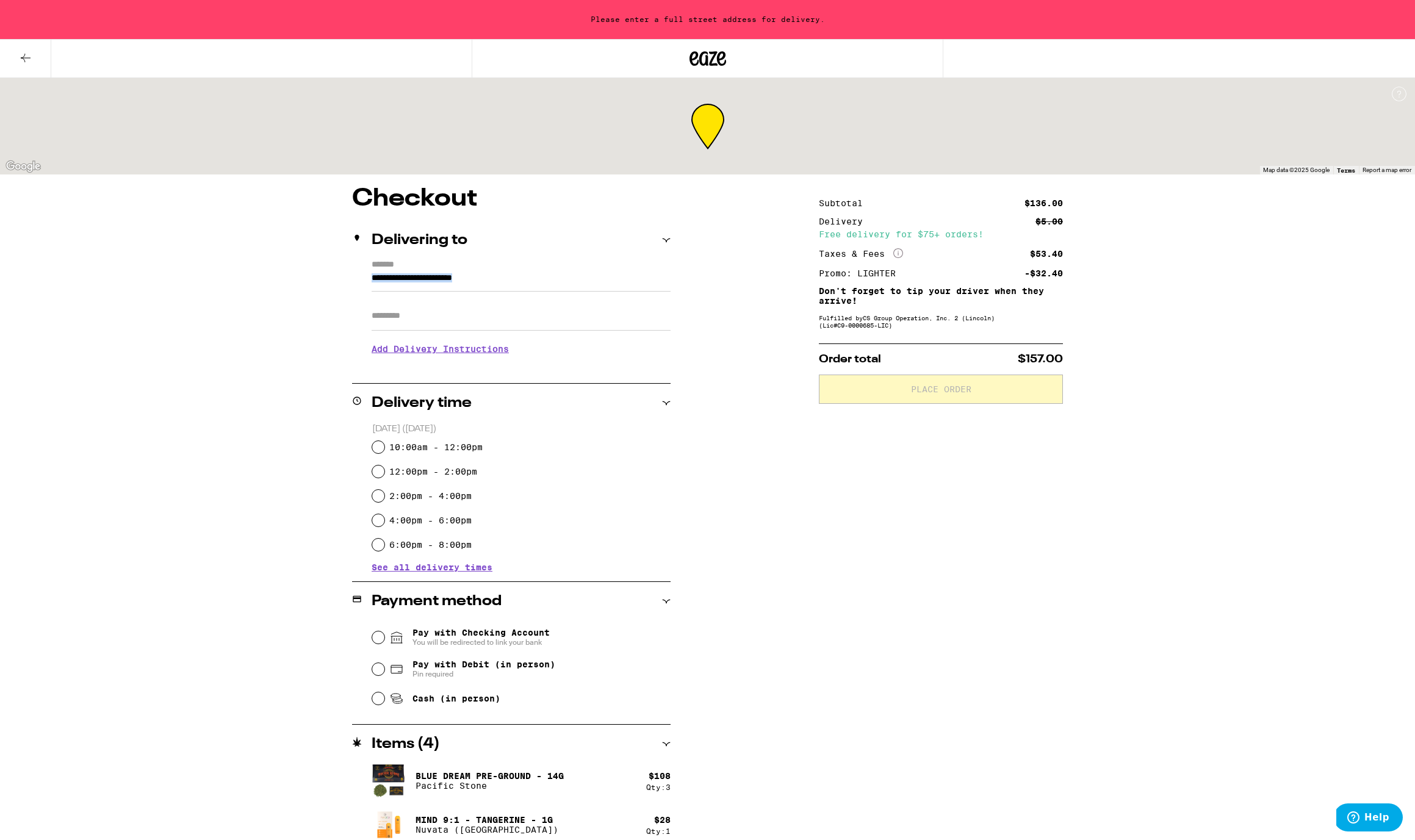
click at [428, 271] on div "**********" at bounding box center [520, 282] width 299 height 21
click at [274, 324] on div "**********" at bounding box center [707, 519] width 879 height 665
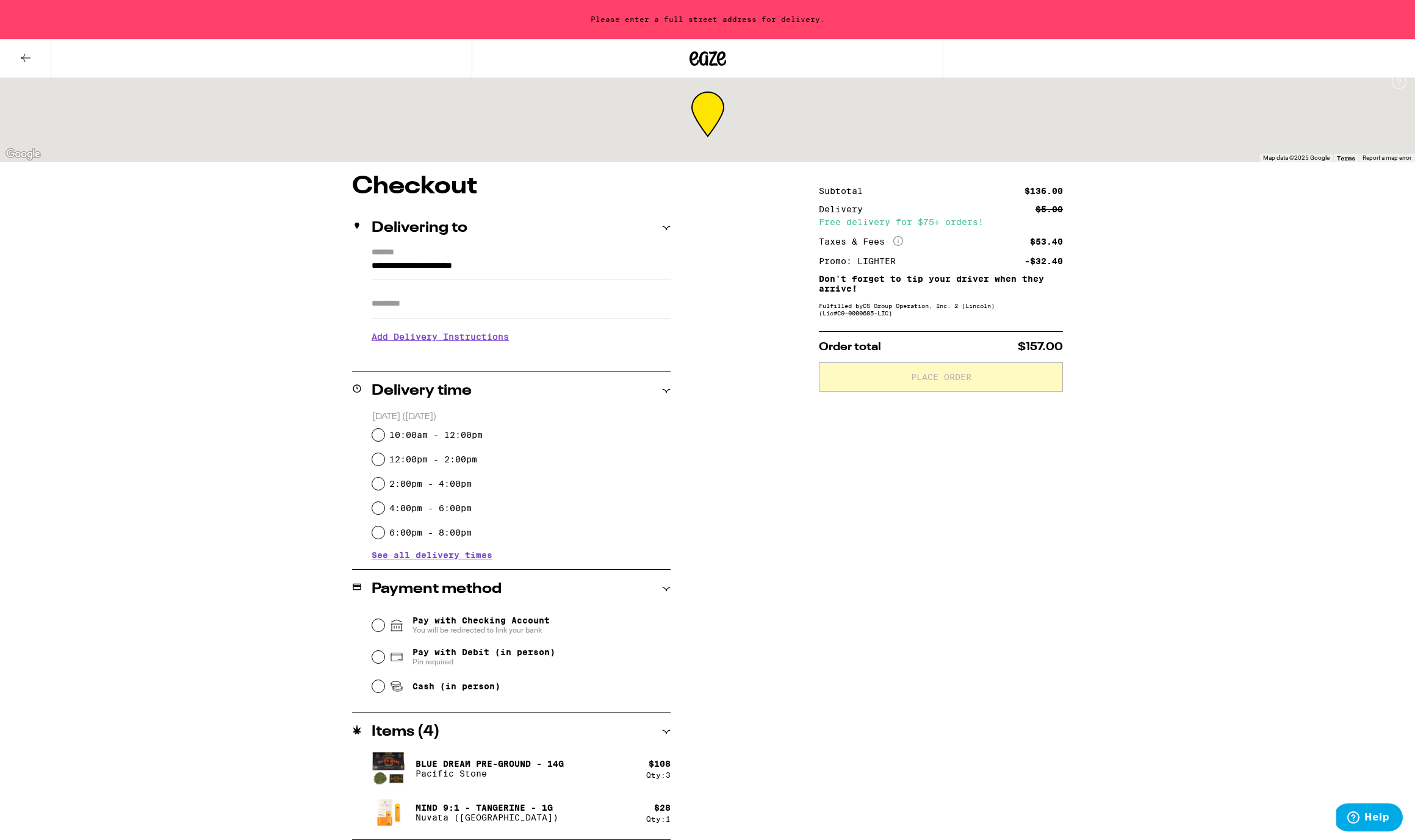
scroll to position [12, 0]
click at [374, 660] on input "Pay with Debit (in person) Pin required" at bounding box center [378, 656] width 12 height 12
radio input "true"
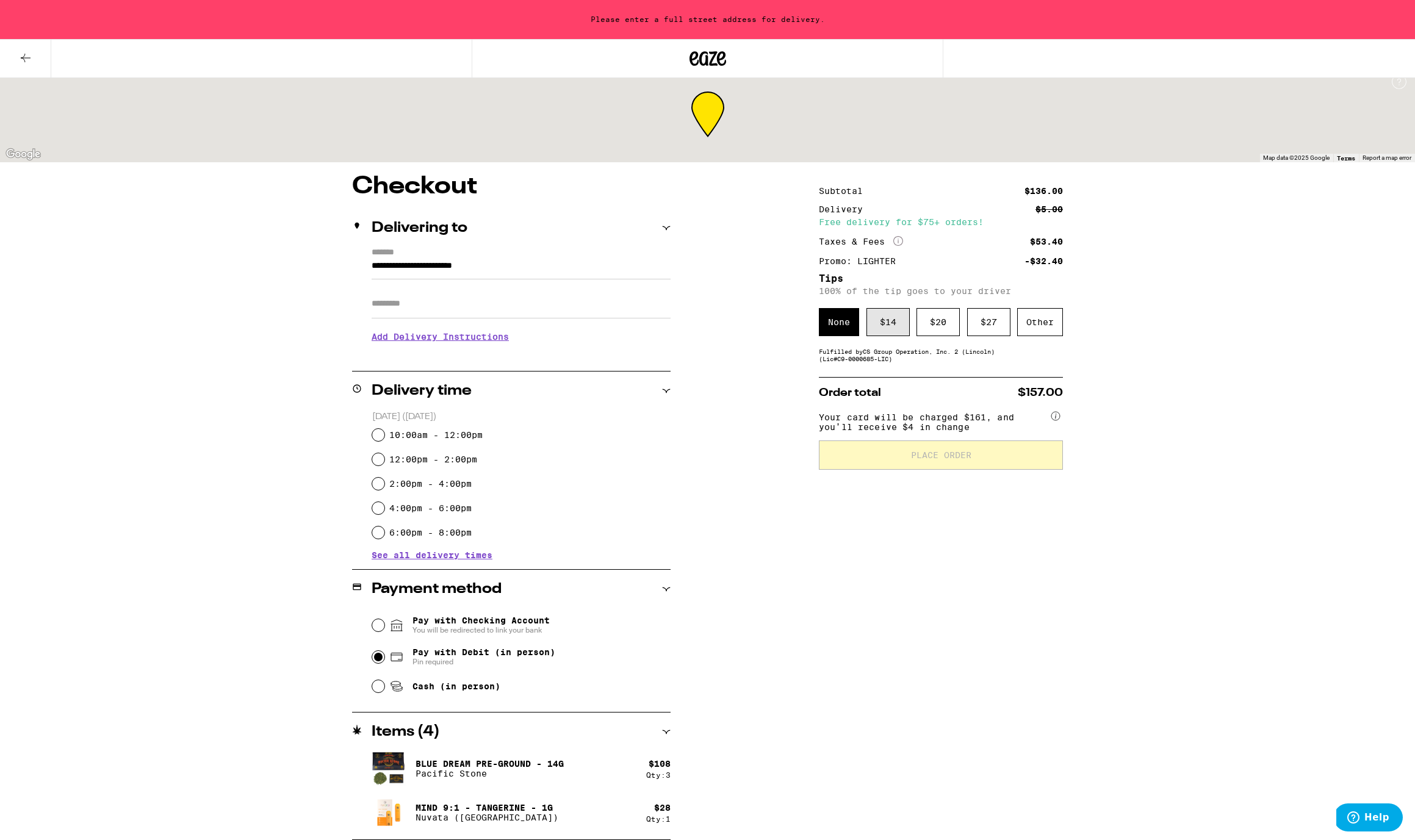
click at [884, 327] on div "$ 14" at bounding box center [889, 321] width 44 height 28
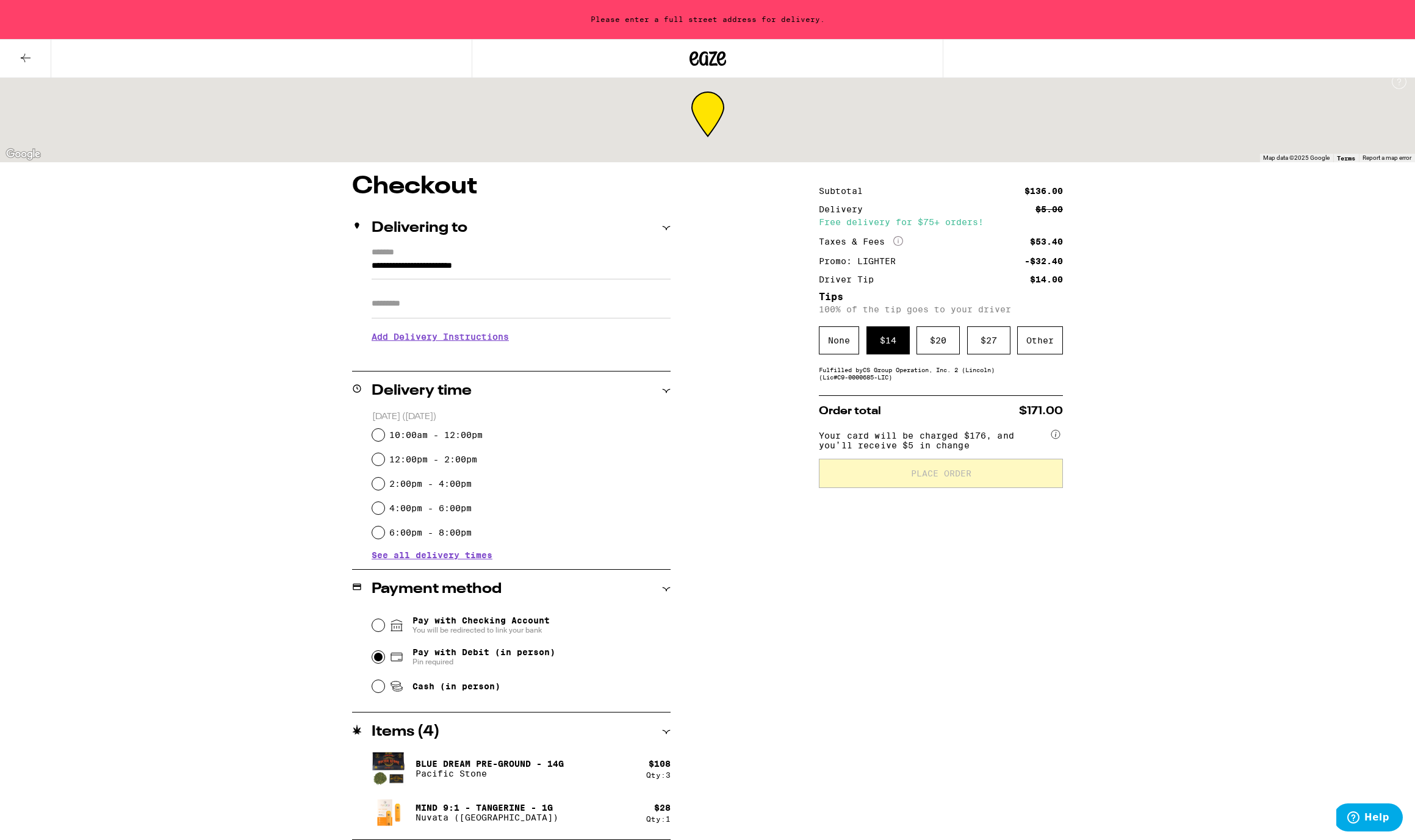
click at [381, 434] on input "10:00am - 12:00pm" at bounding box center [378, 435] width 12 height 12
radio input "true"
click at [843, 577] on div "Subtotal $136.00 Delivery $5.00 Free delivery for $75+ orders! Taxes & Fees Mor…" at bounding box center [941, 507] width 244 height 665
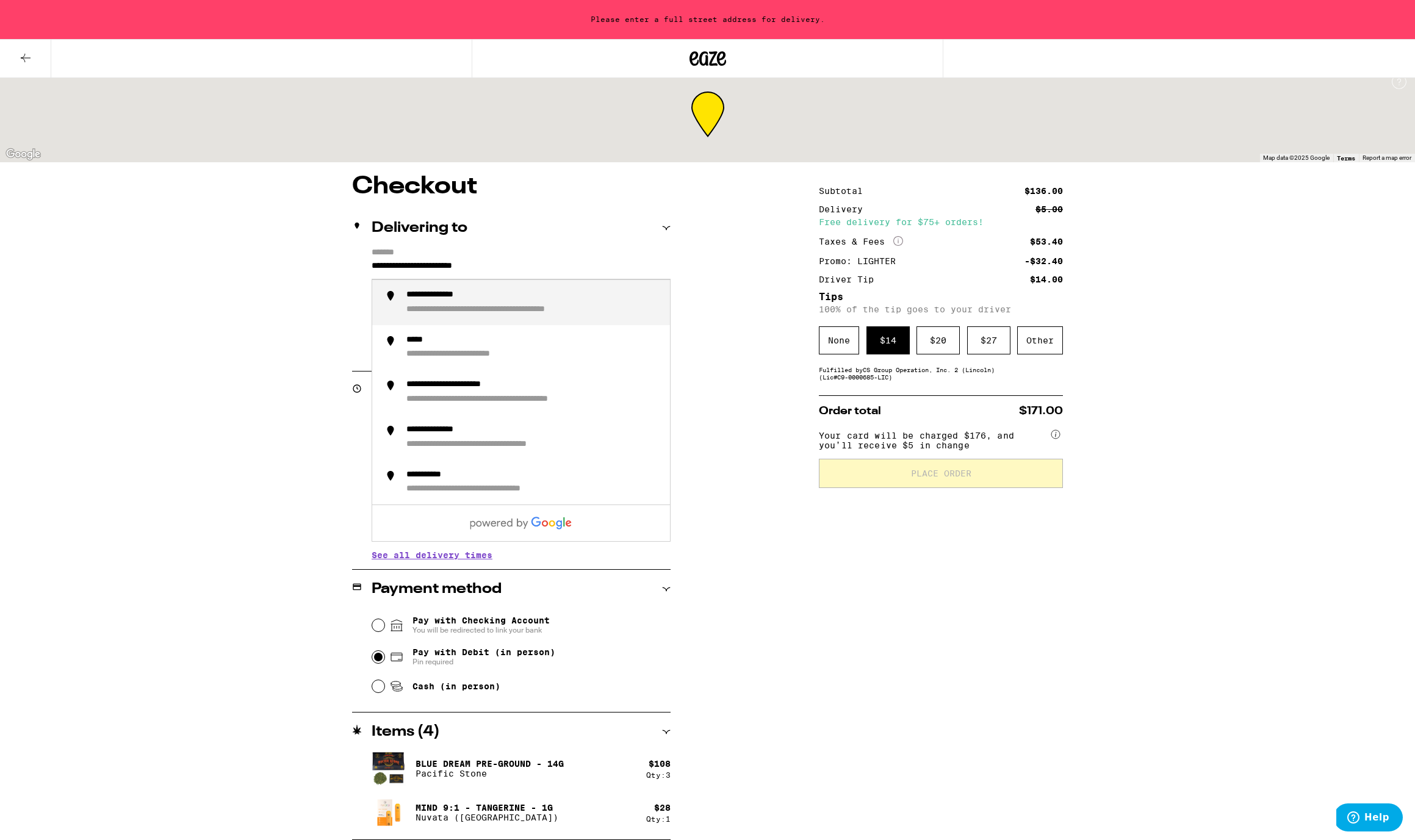
click at [471, 267] on input "**********" at bounding box center [520, 269] width 299 height 21
click at [281, 327] on div "**********" at bounding box center [707, 507] width 879 height 665
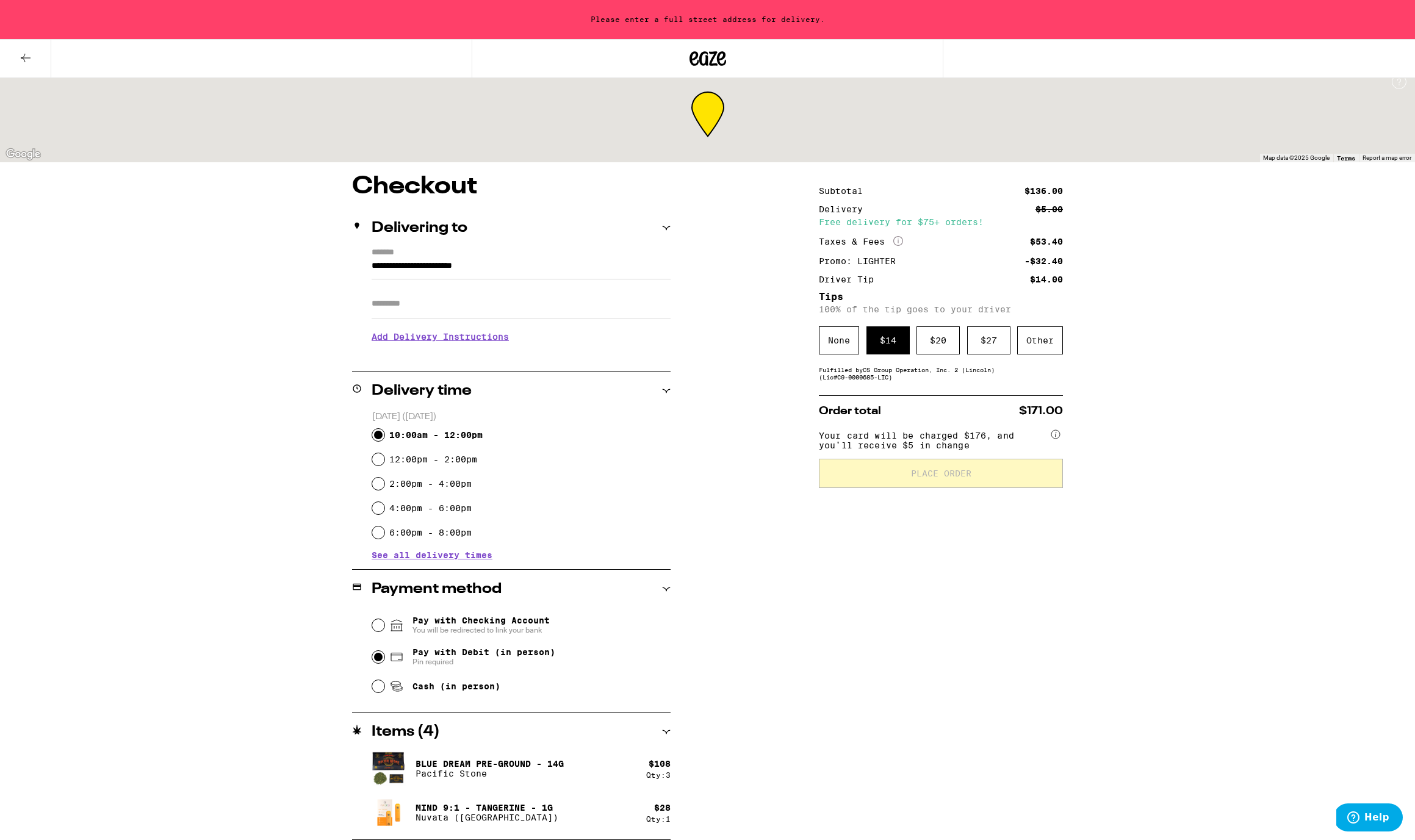
click at [410, 265] on input "**********" at bounding box center [520, 269] width 299 height 21
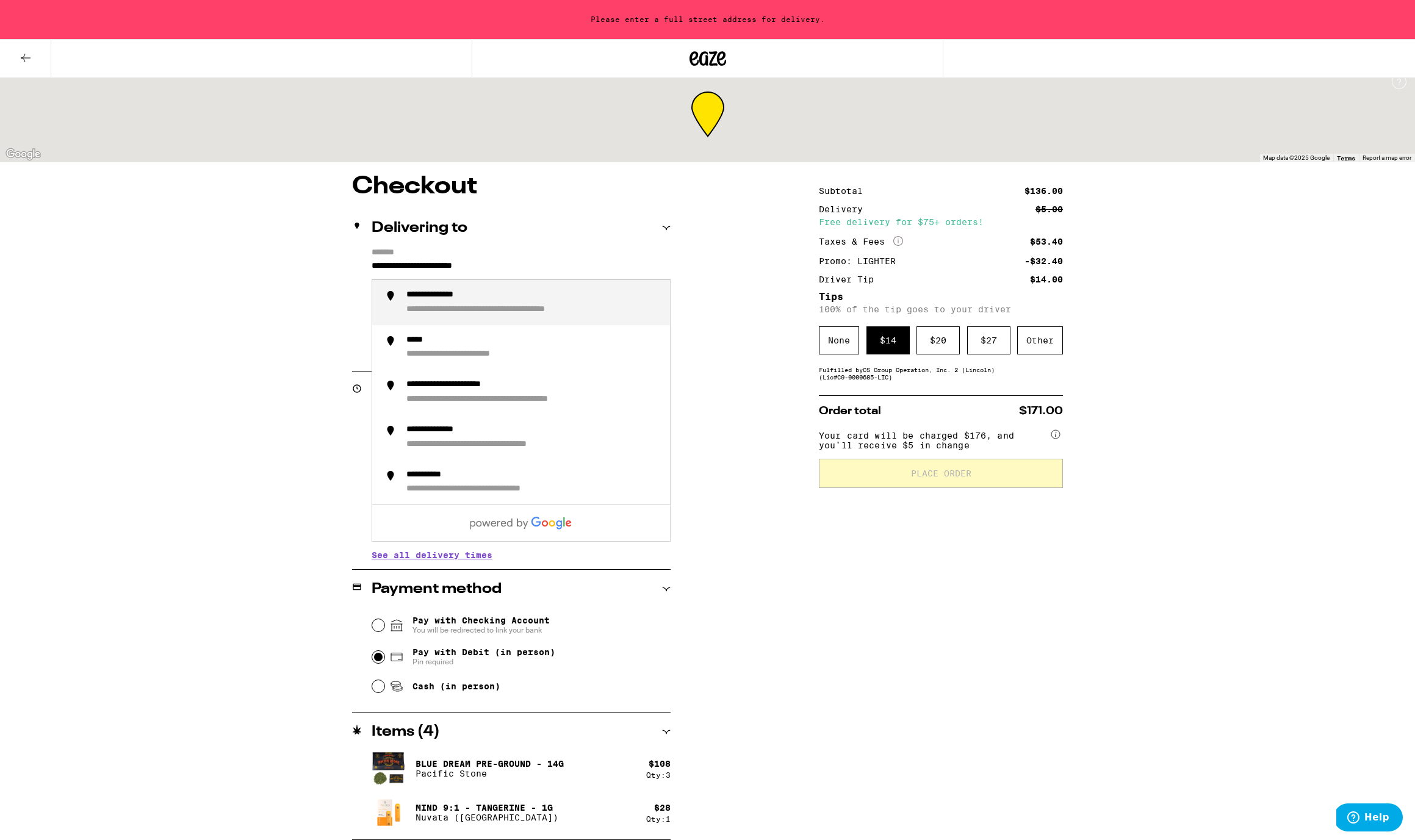
click at [410, 265] on input "**********" at bounding box center [520, 269] width 299 height 21
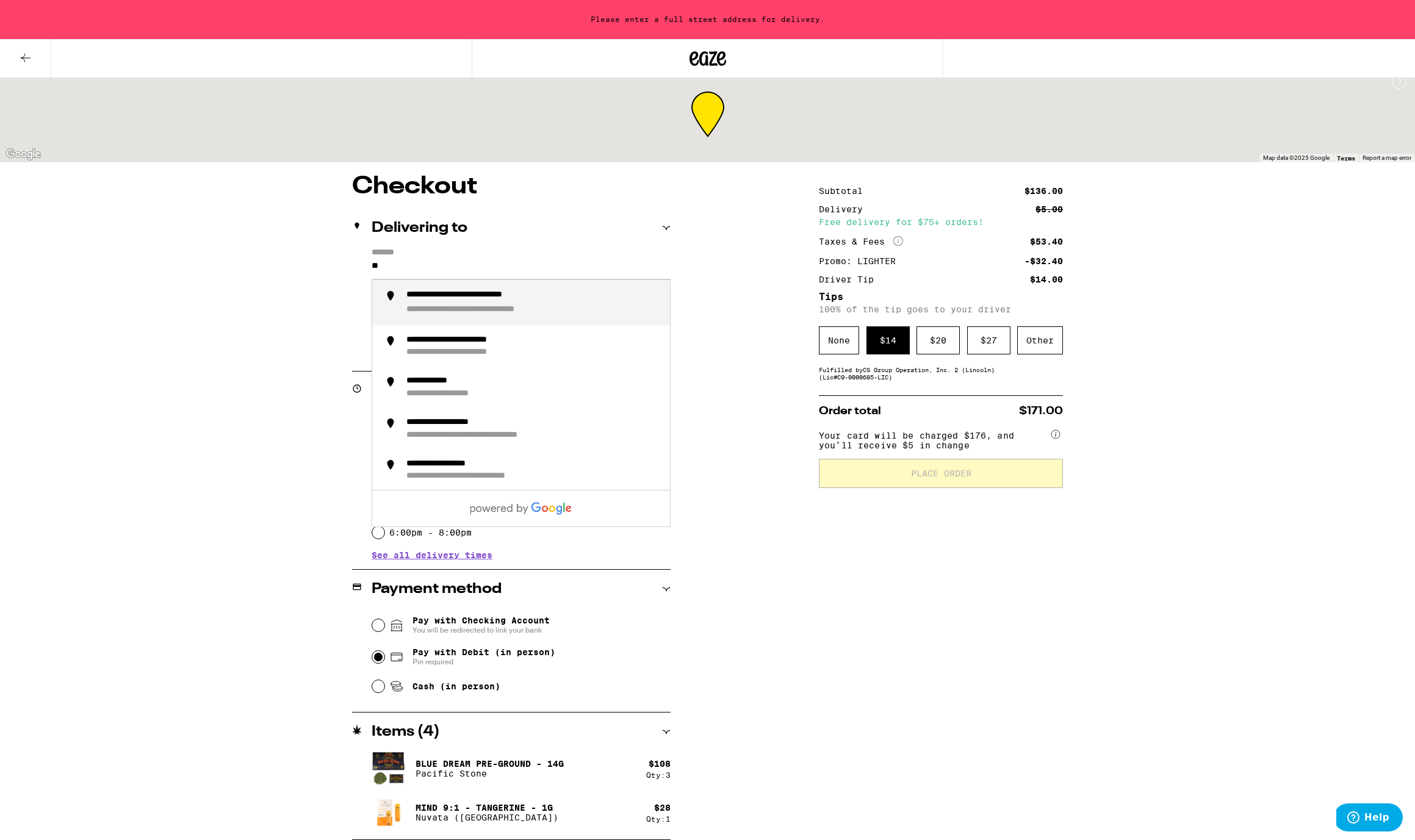
type input "*"
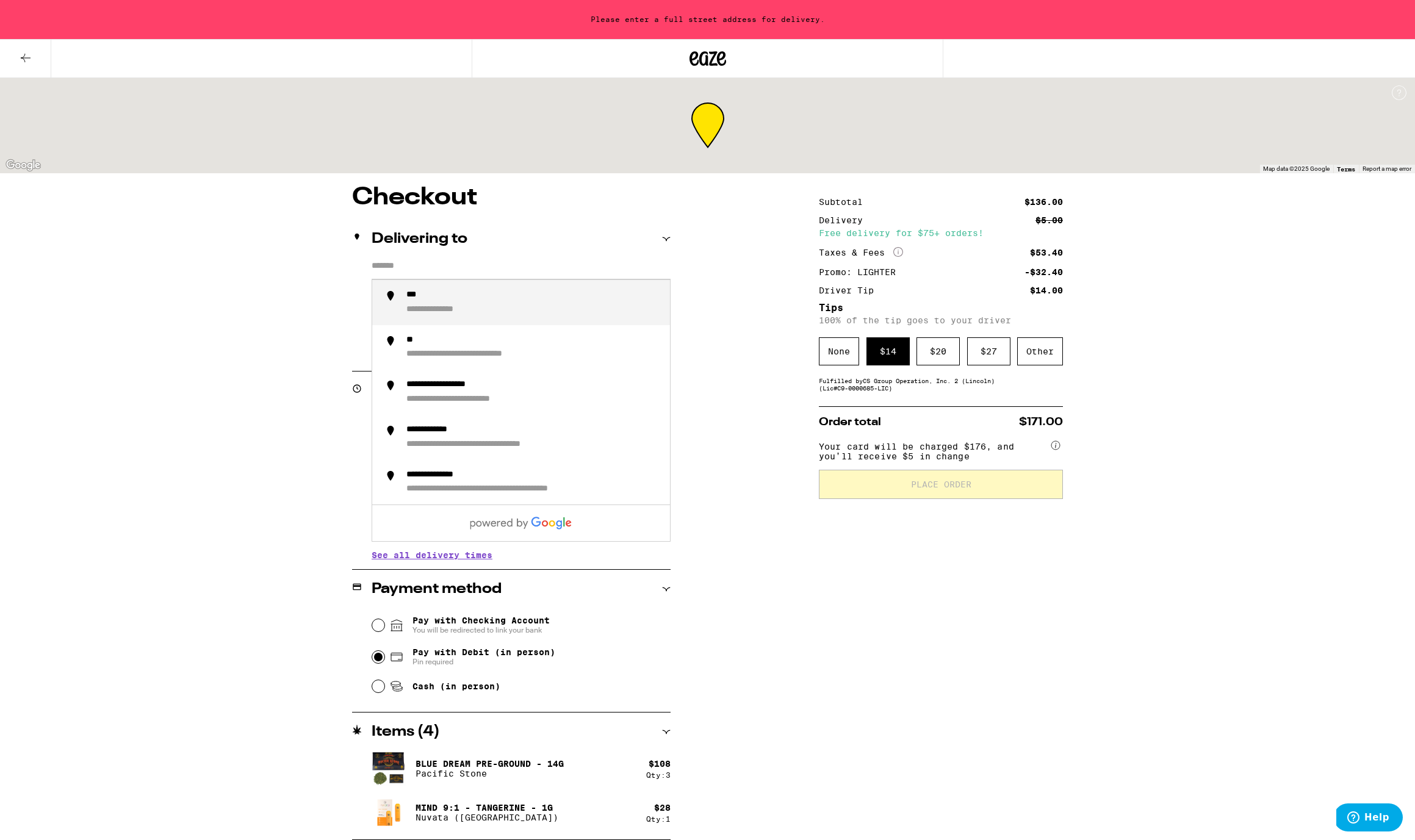
scroll to position [2, 0]
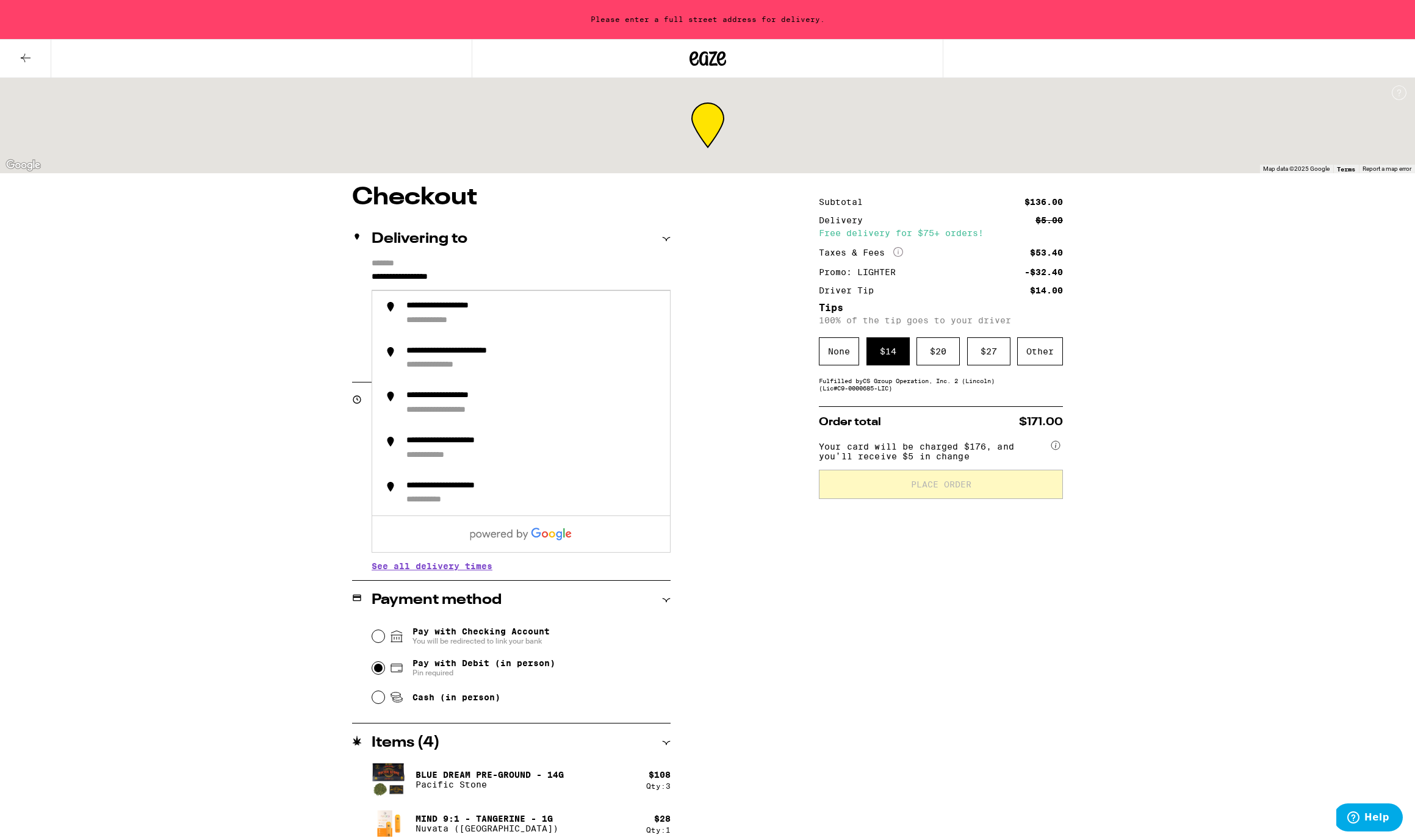
click at [322, 325] on div "**********" at bounding box center [707, 518] width 879 height 665
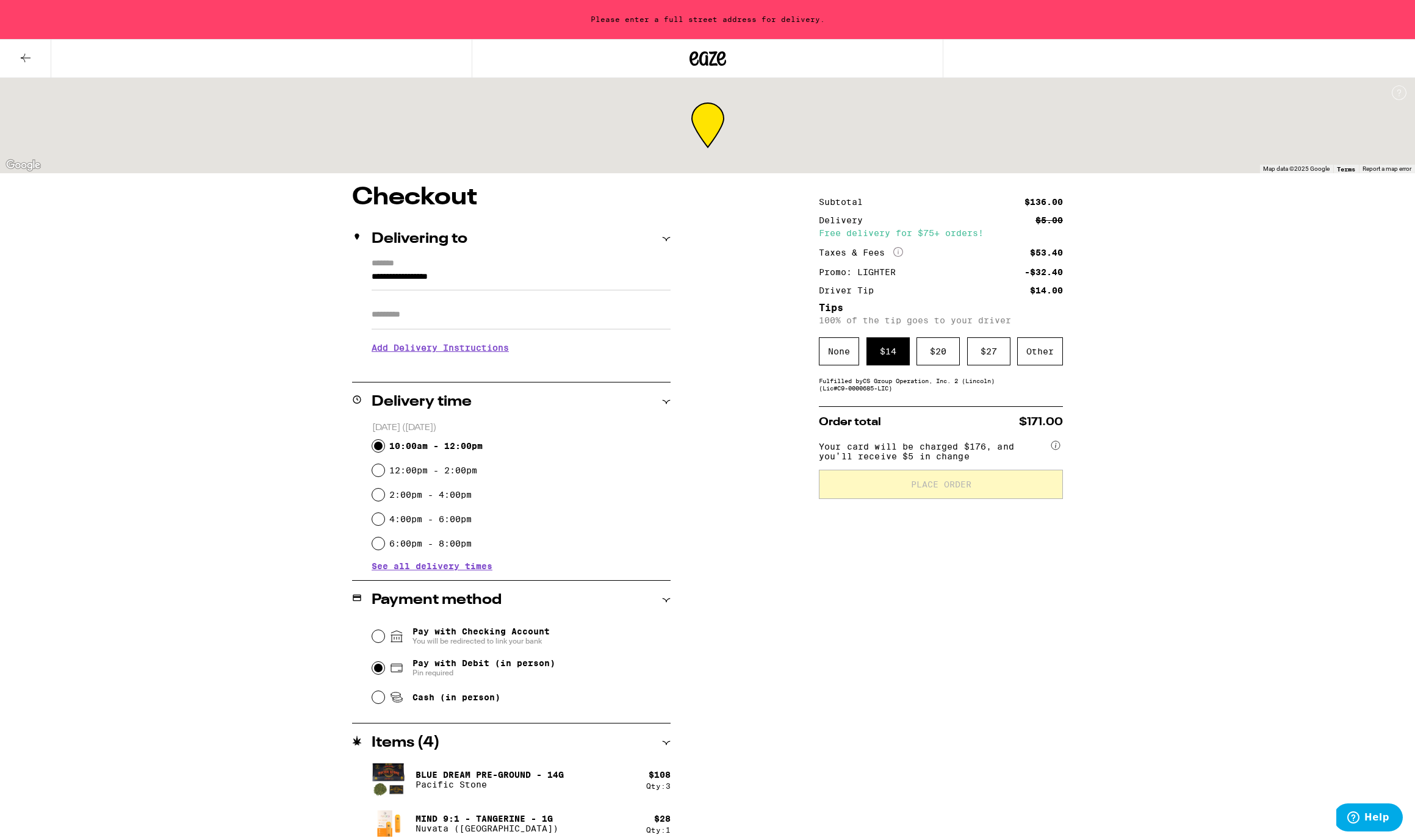
click at [489, 274] on input "**********" at bounding box center [520, 280] width 299 height 21
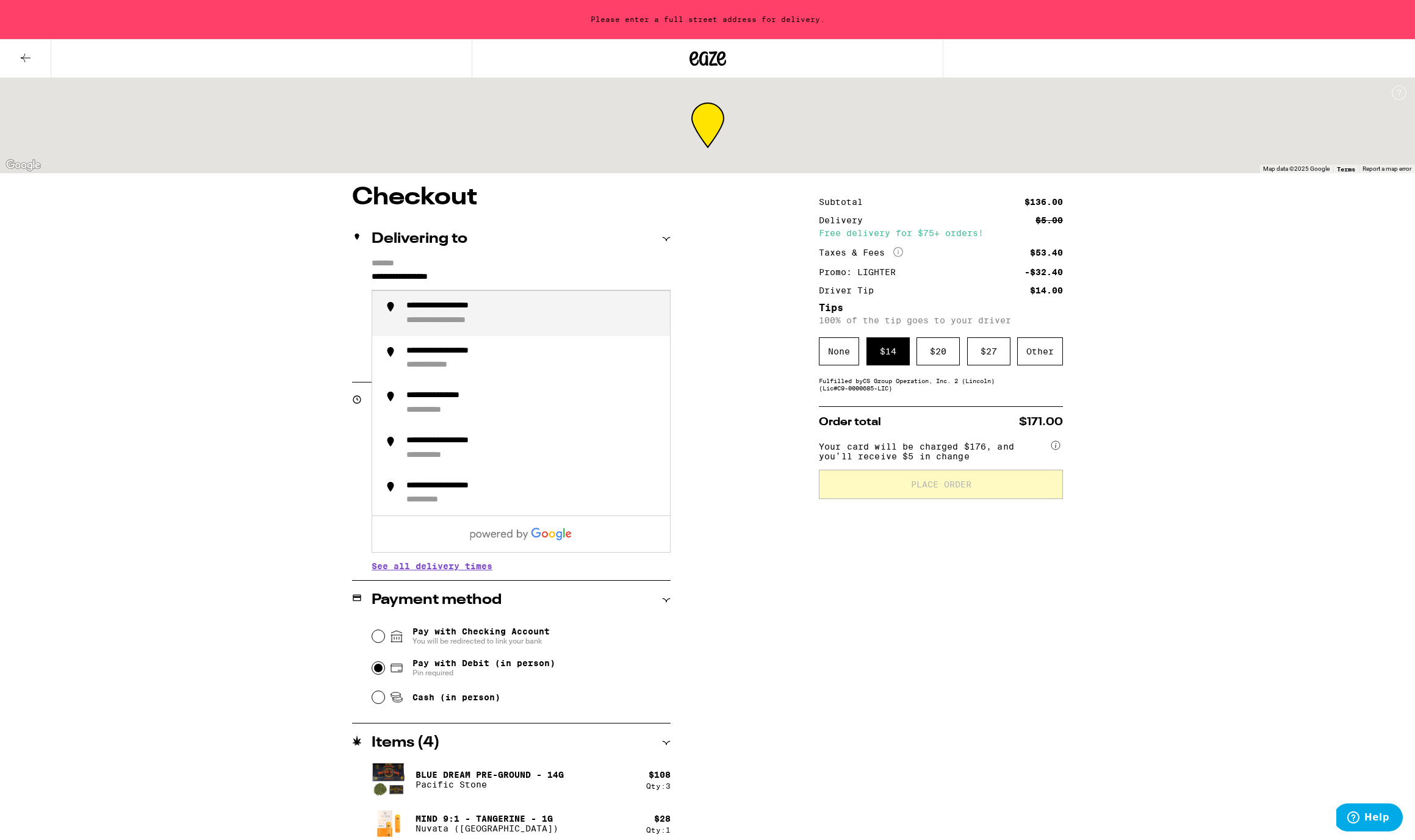
click at [490, 323] on div "**********" at bounding box center [459, 321] width 105 height 11
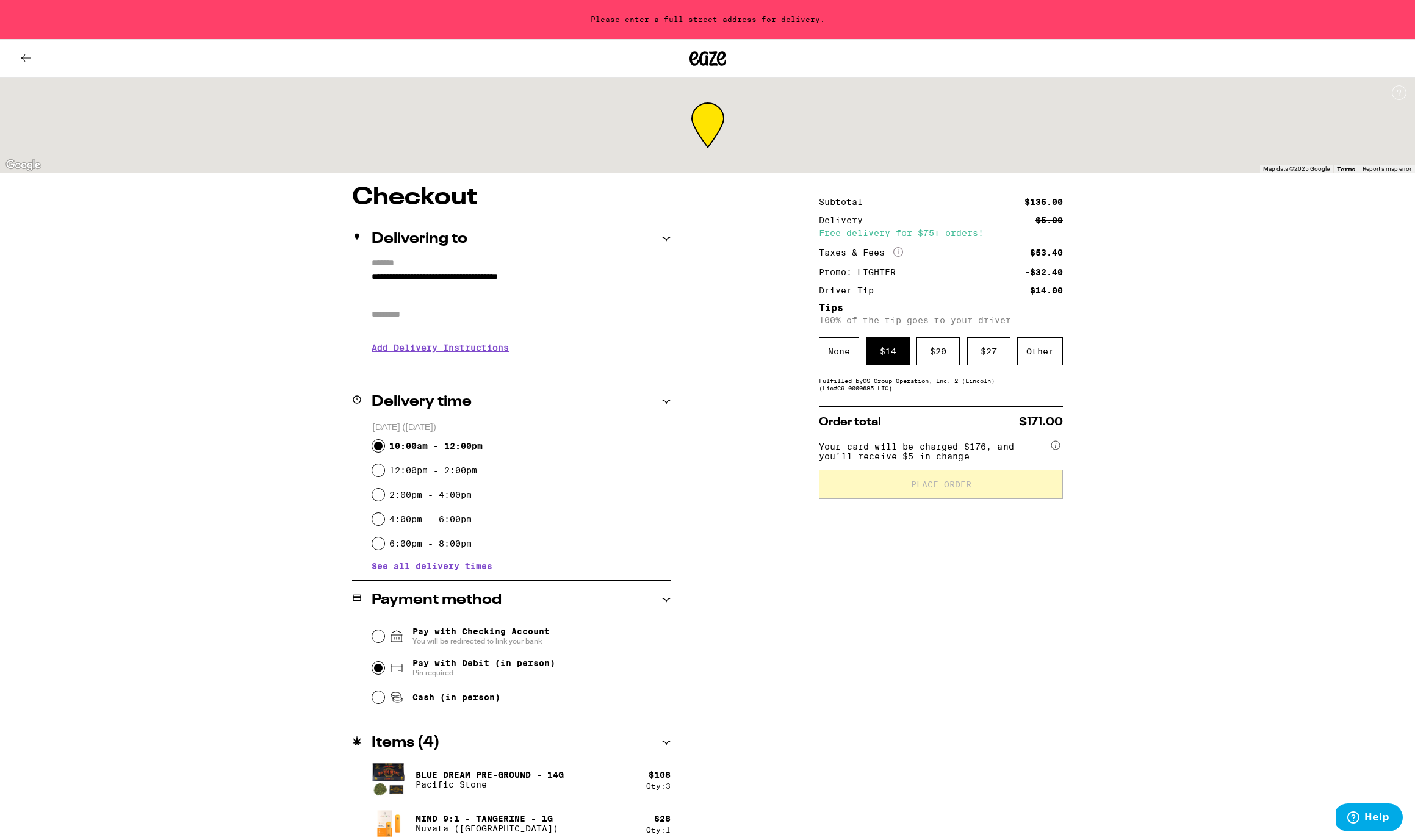
type input "**********"
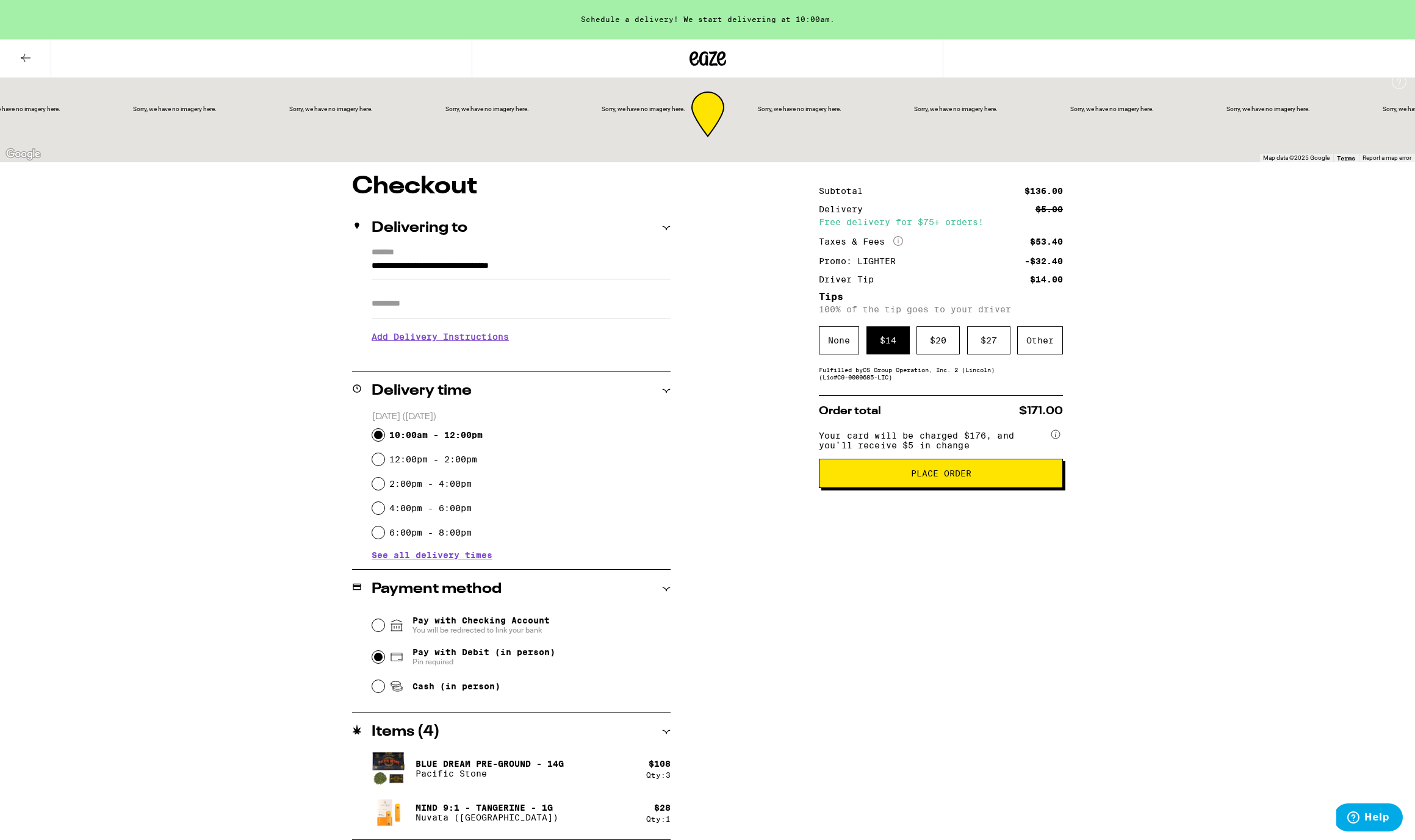
scroll to position [12, 0]
click at [953, 477] on span "Place Order" at bounding box center [941, 473] width 60 height 8
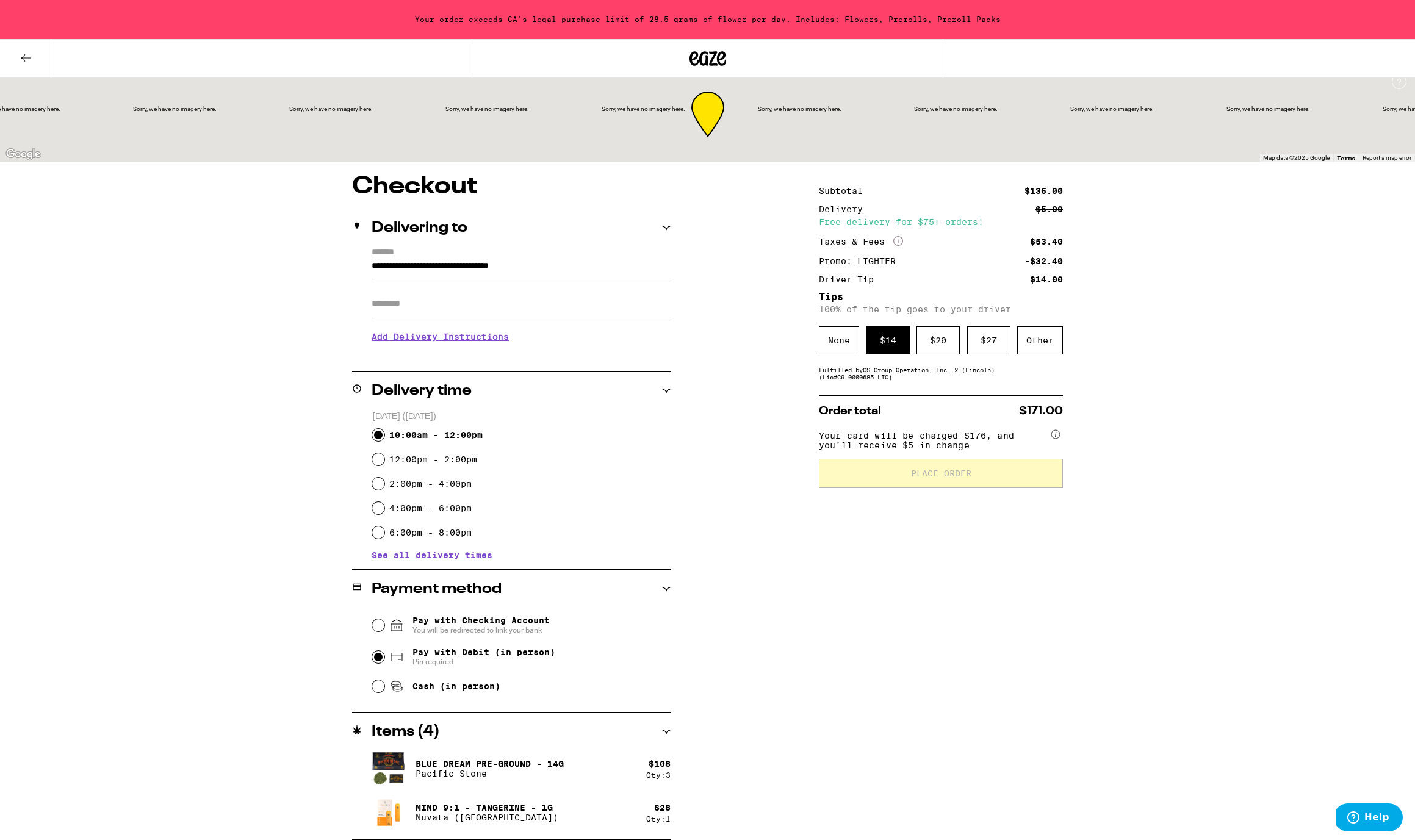
click at [421, 759] on p "Blue Dream Pre-Ground - 14g" at bounding box center [489, 763] width 148 height 10
click at [667, 731] on icon at bounding box center [666, 732] width 8 height 8
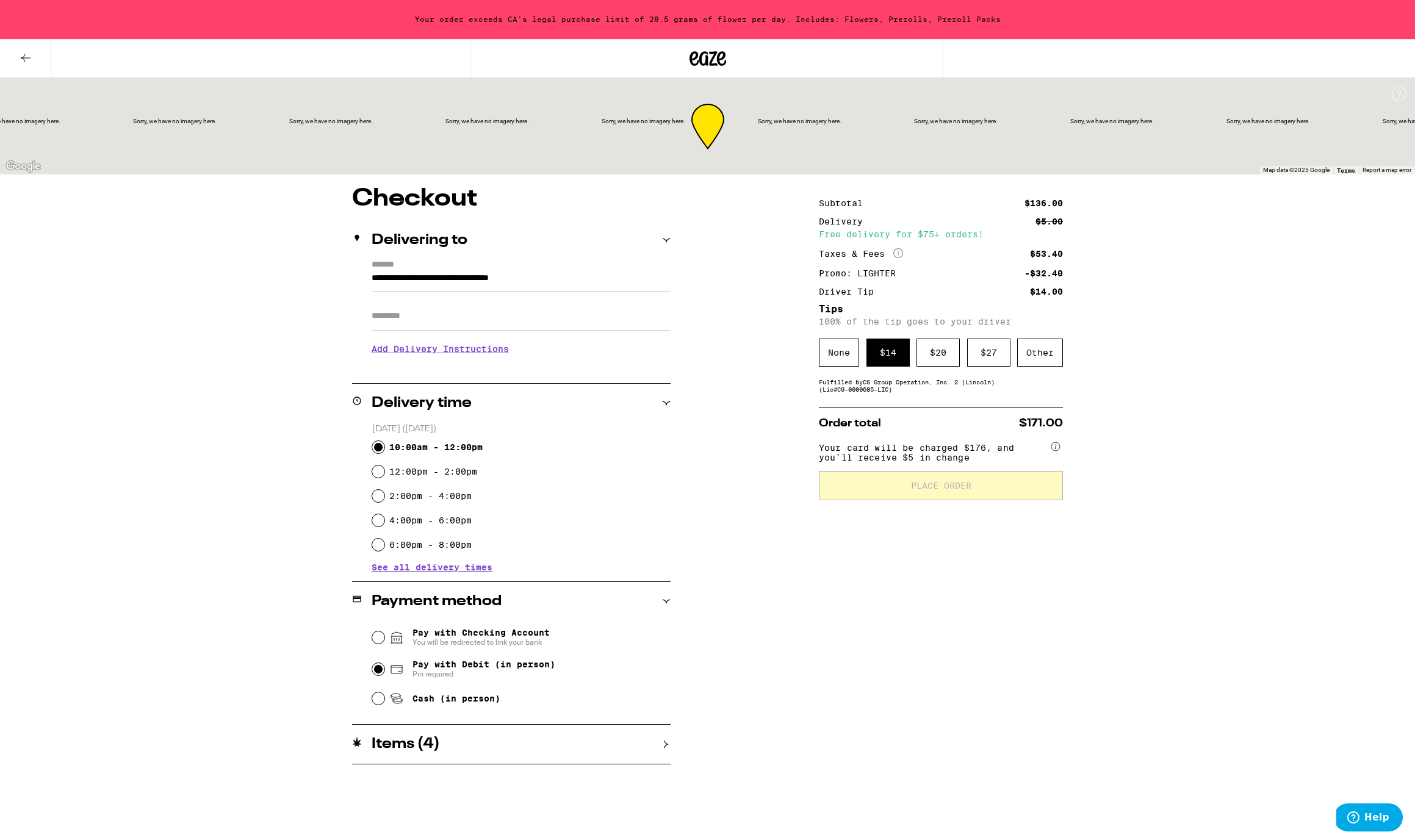
click at [667, 738] on div "Items ( 4 )" at bounding box center [511, 744] width 319 height 14
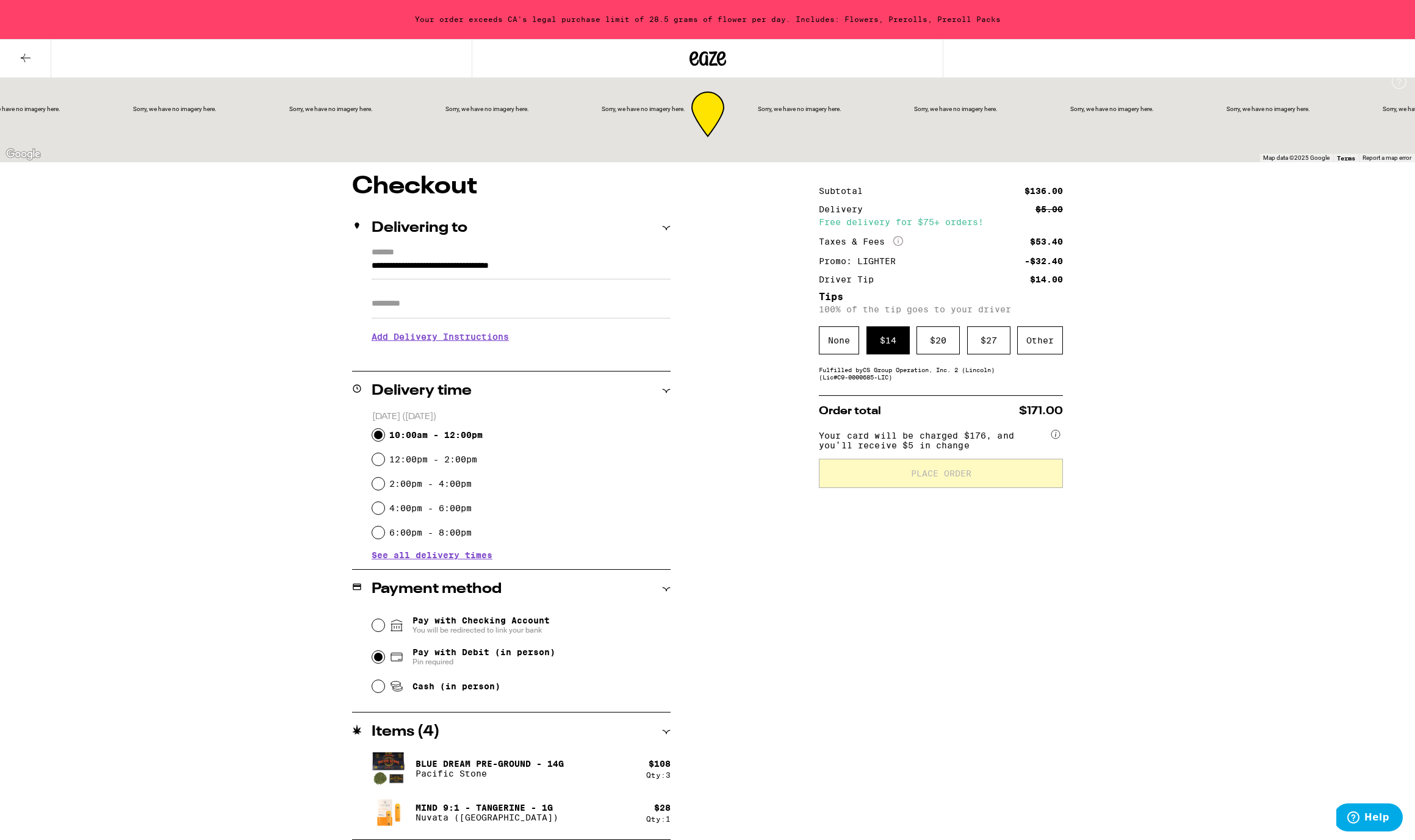
scroll to position [12, 0]
click at [822, 201] on div "Subtotal $136.00 Delivery $5.00 Free delivery for $75+ orders! Taxes & Fees Mor…" at bounding box center [941, 235] width 244 height 97
click at [24, 56] on icon at bounding box center [25, 57] width 14 height 14
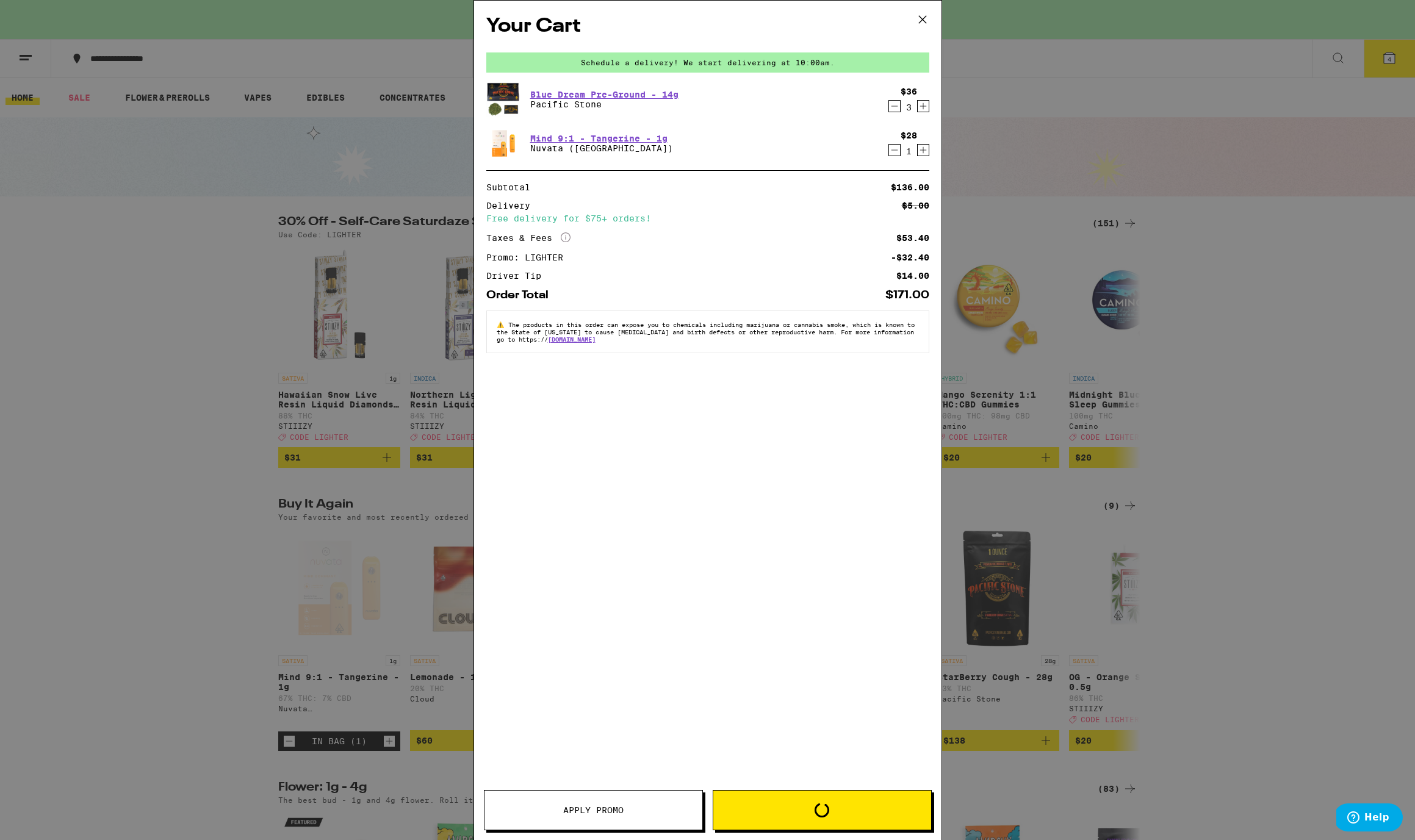
click at [916, 20] on icon at bounding box center [922, 20] width 18 height 18
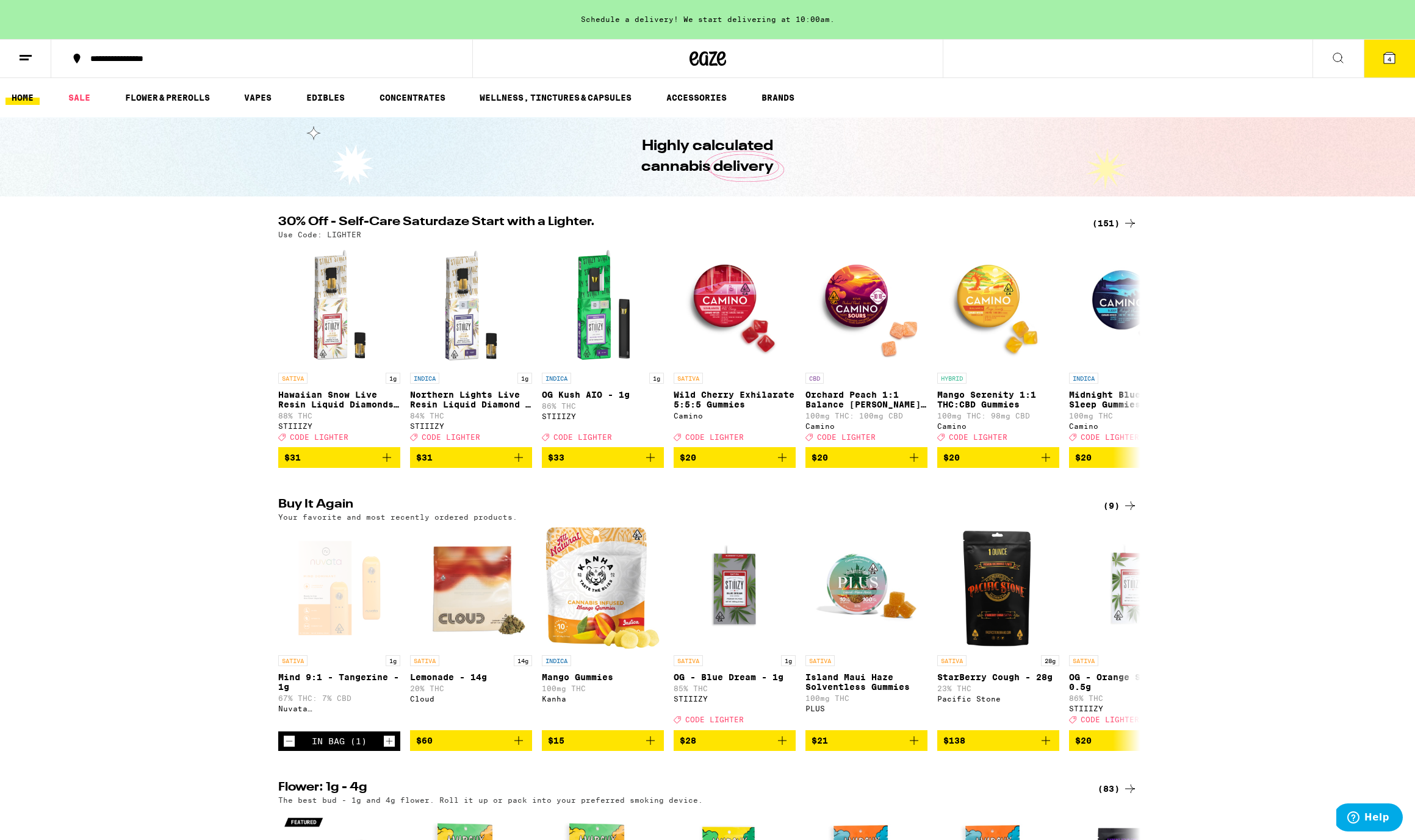
click at [1394, 56] on div "Your Cart Schedule a delivery! We start delivering at 10:00am. Blue Dream Pre-G…" at bounding box center [707, 420] width 1415 height 840
click at [1389, 59] on span "4" at bounding box center [1389, 59] width 4 height 8
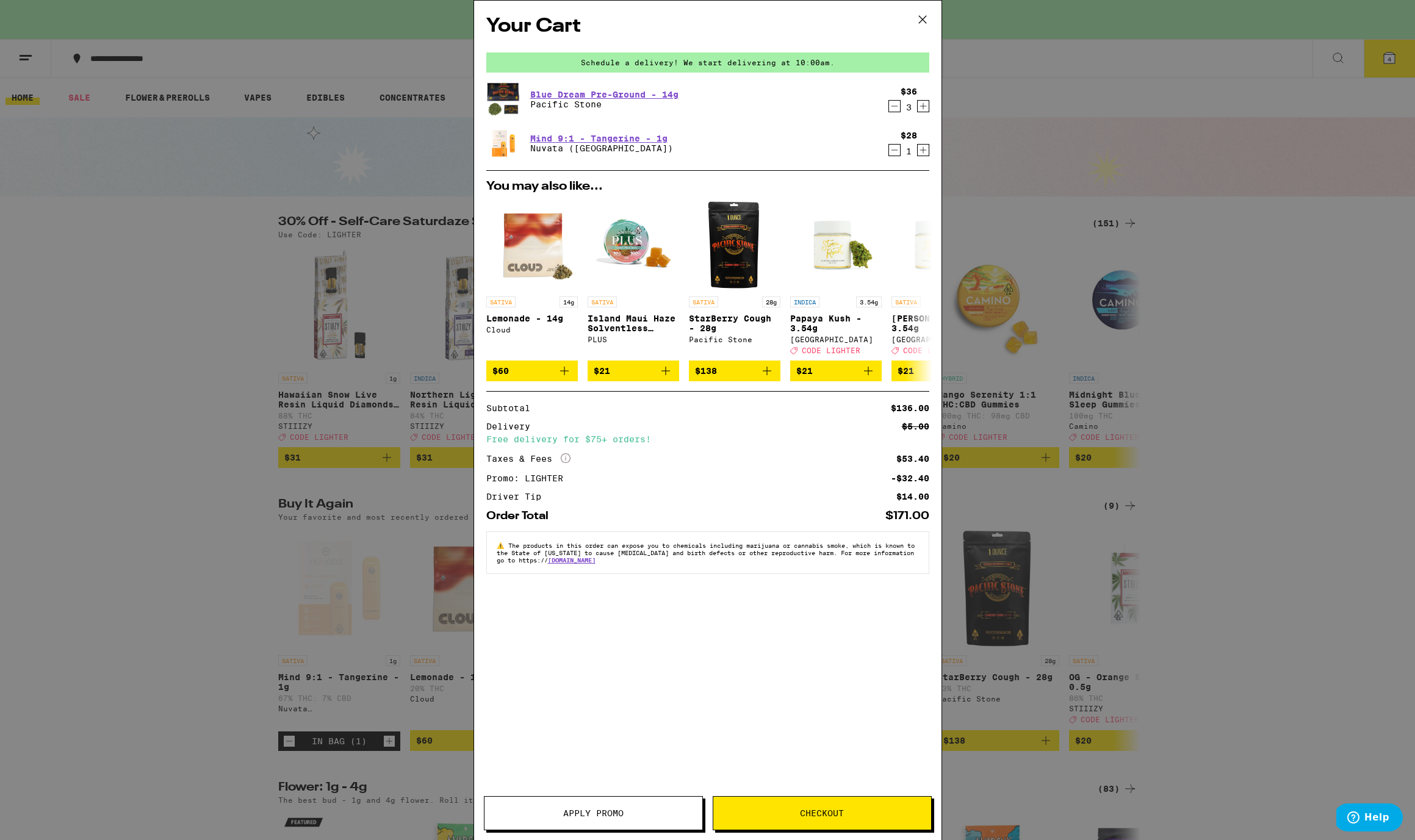
click at [895, 103] on icon "Decrement" at bounding box center [894, 105] width 11 height 14
click at [596, 807] on button "Apply Promo" at bounding box center [593, 812] width 219 height 34
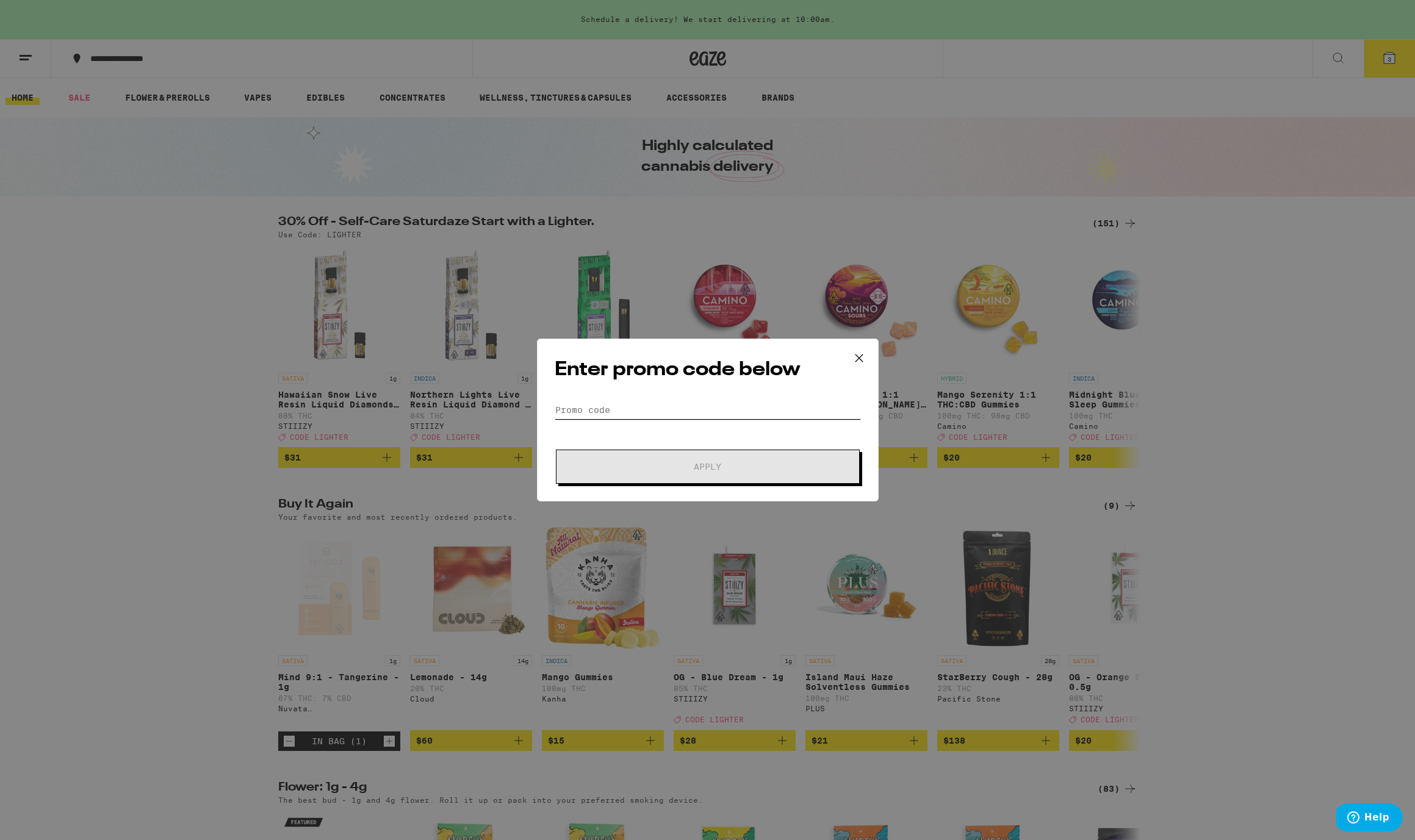
click at [578, 415] on input "Promo Code" at bounding box center [707, 409] width 306 height 18
type input "LIGHTER"
click at [755, 458] on button "Apply" at bounding box center [707, 466] width 303 height 34
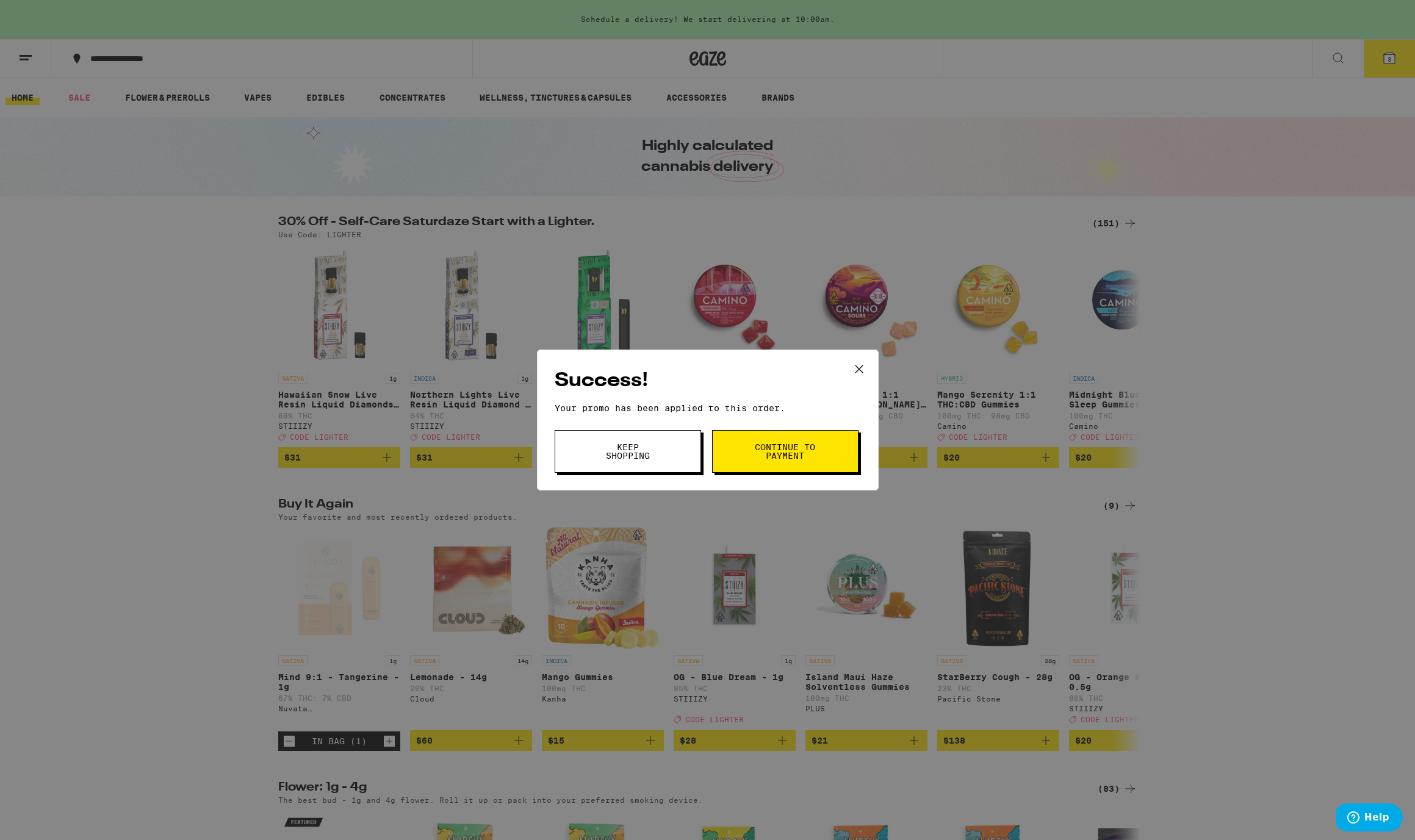
click at [798, 452] on span "Continue to payment" at bounding box center [785, 451] width 63 height 17
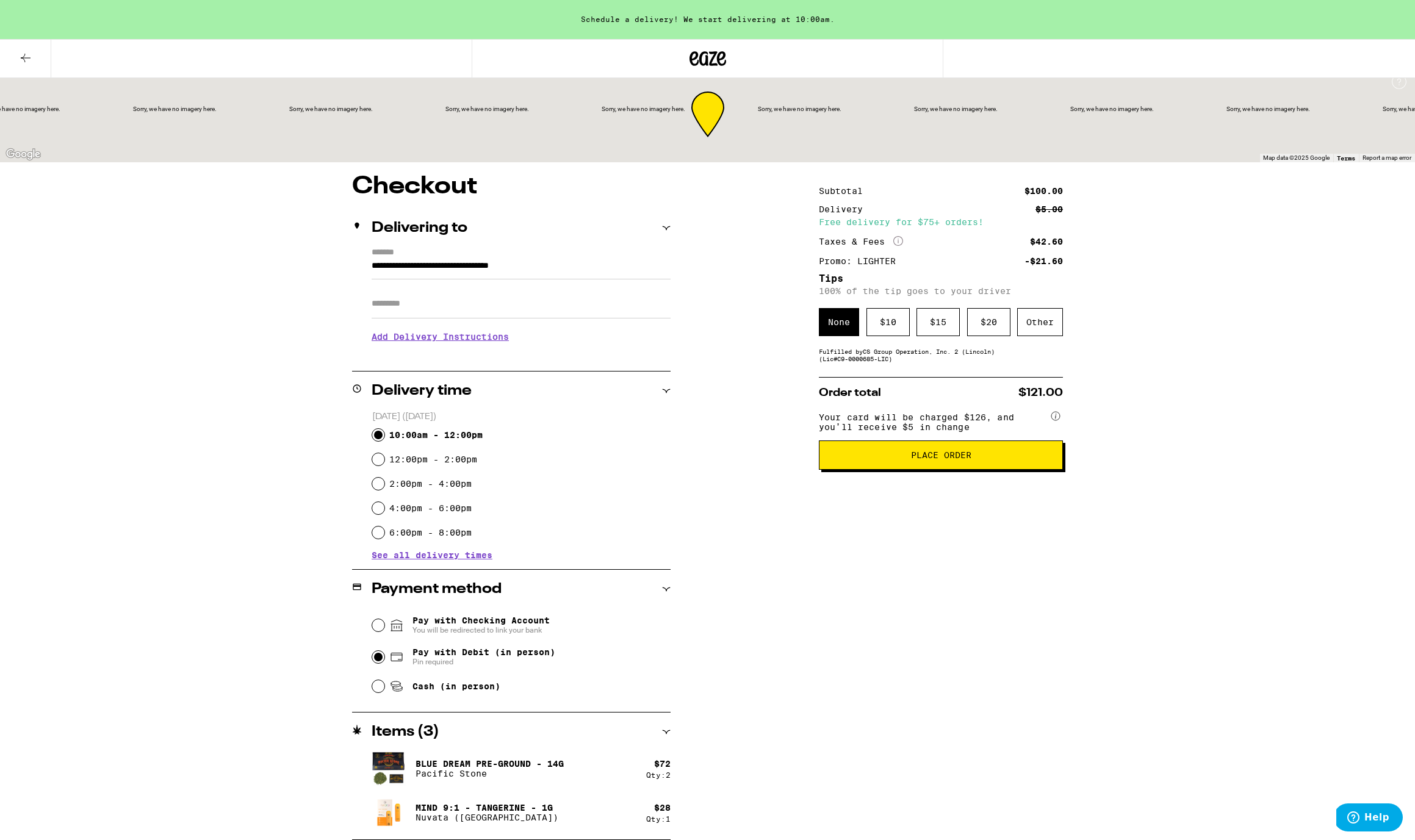
scroll to position [12, 0]
click at [892, 324] on div "$ 10" at bounding box center [889, 321] width 44 height 28
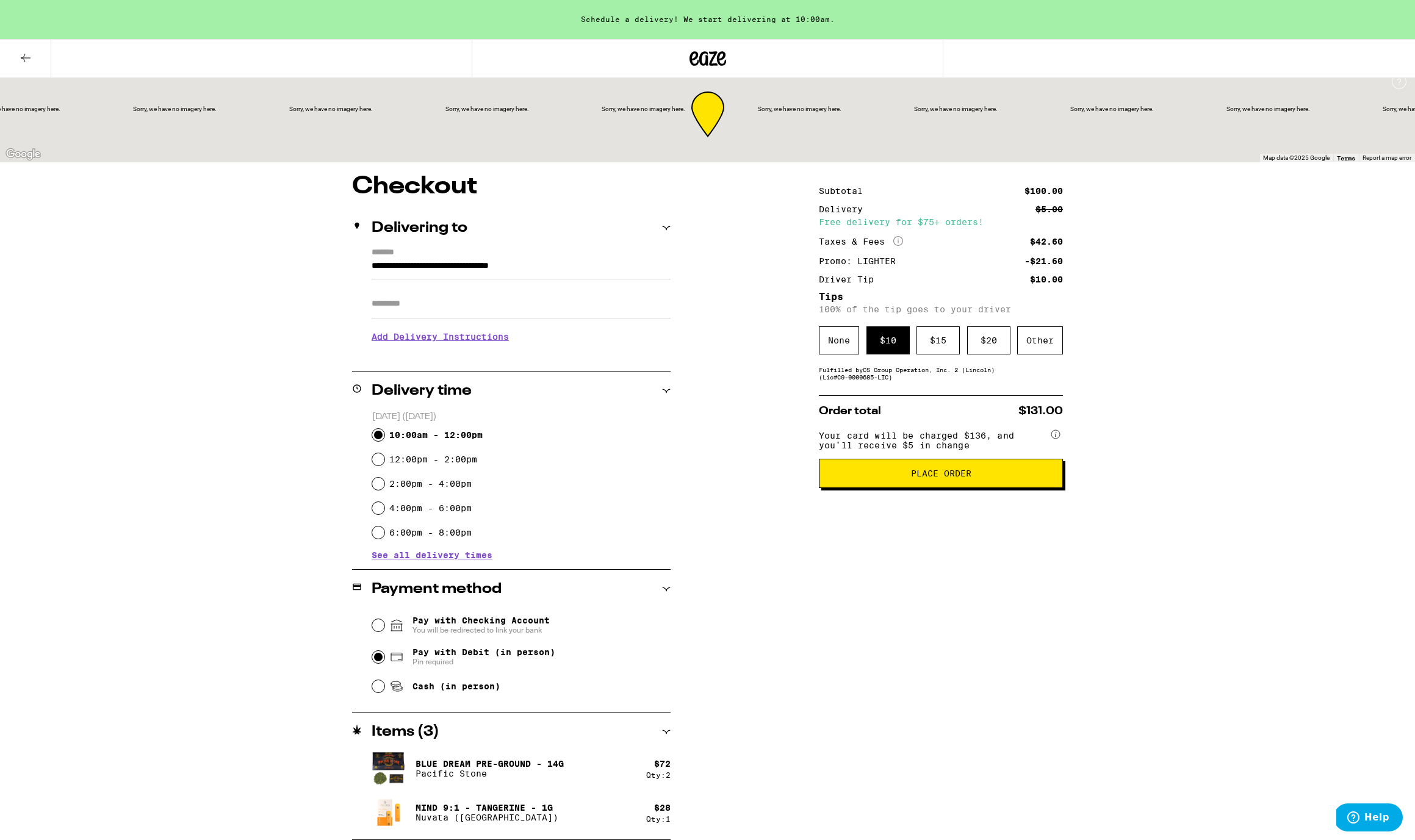
click at [946, 477] on span "Place Order" at bounding box center [941, 473] width 60 height 8
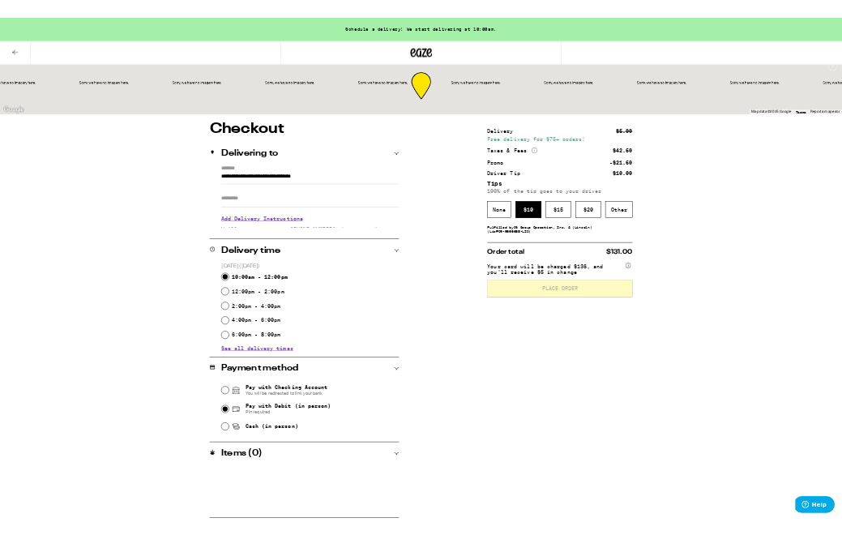
scroll to position [0, 0]
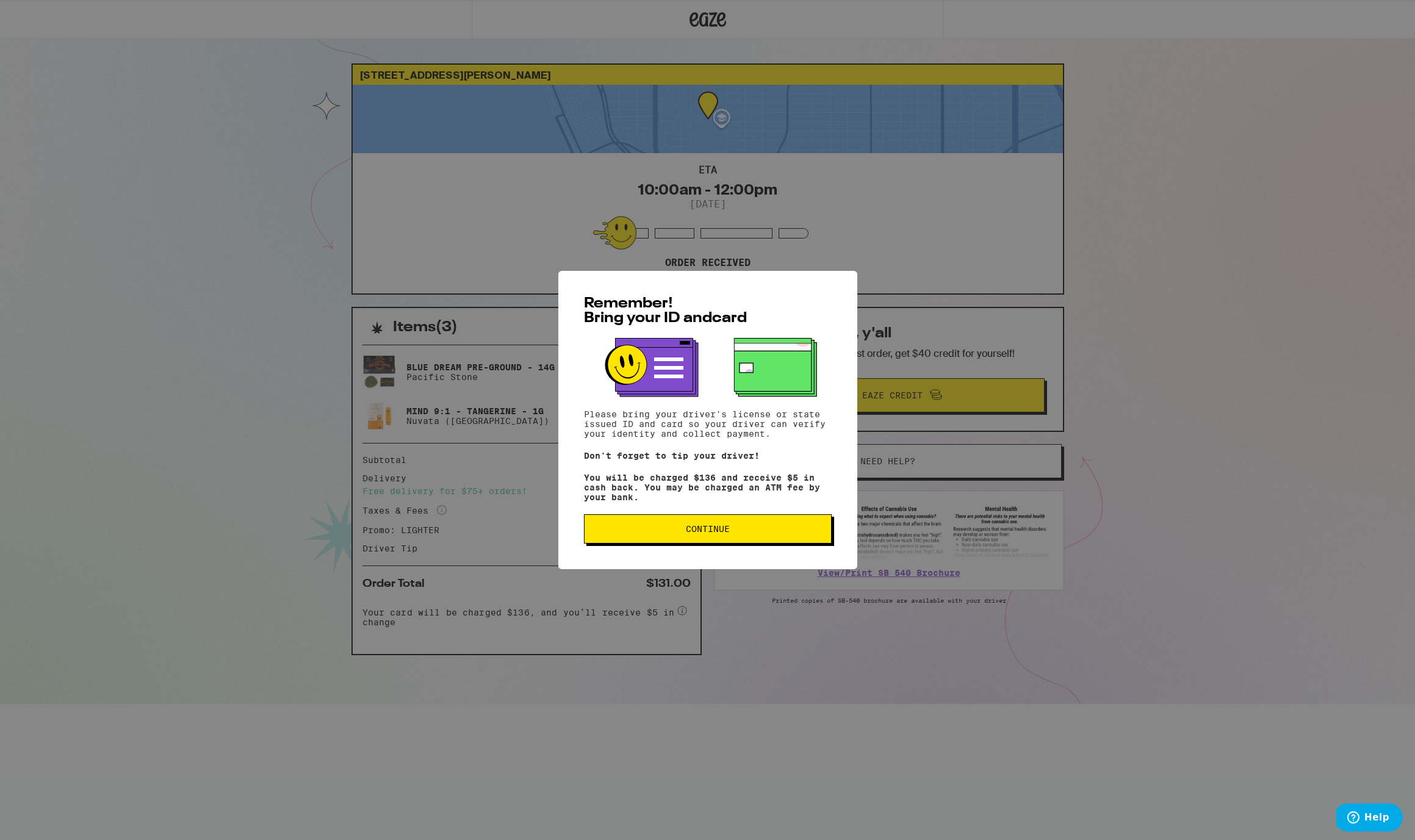
click at [721, 542] on button "Continue" at bounding box center [707, 528] width 248 height 29
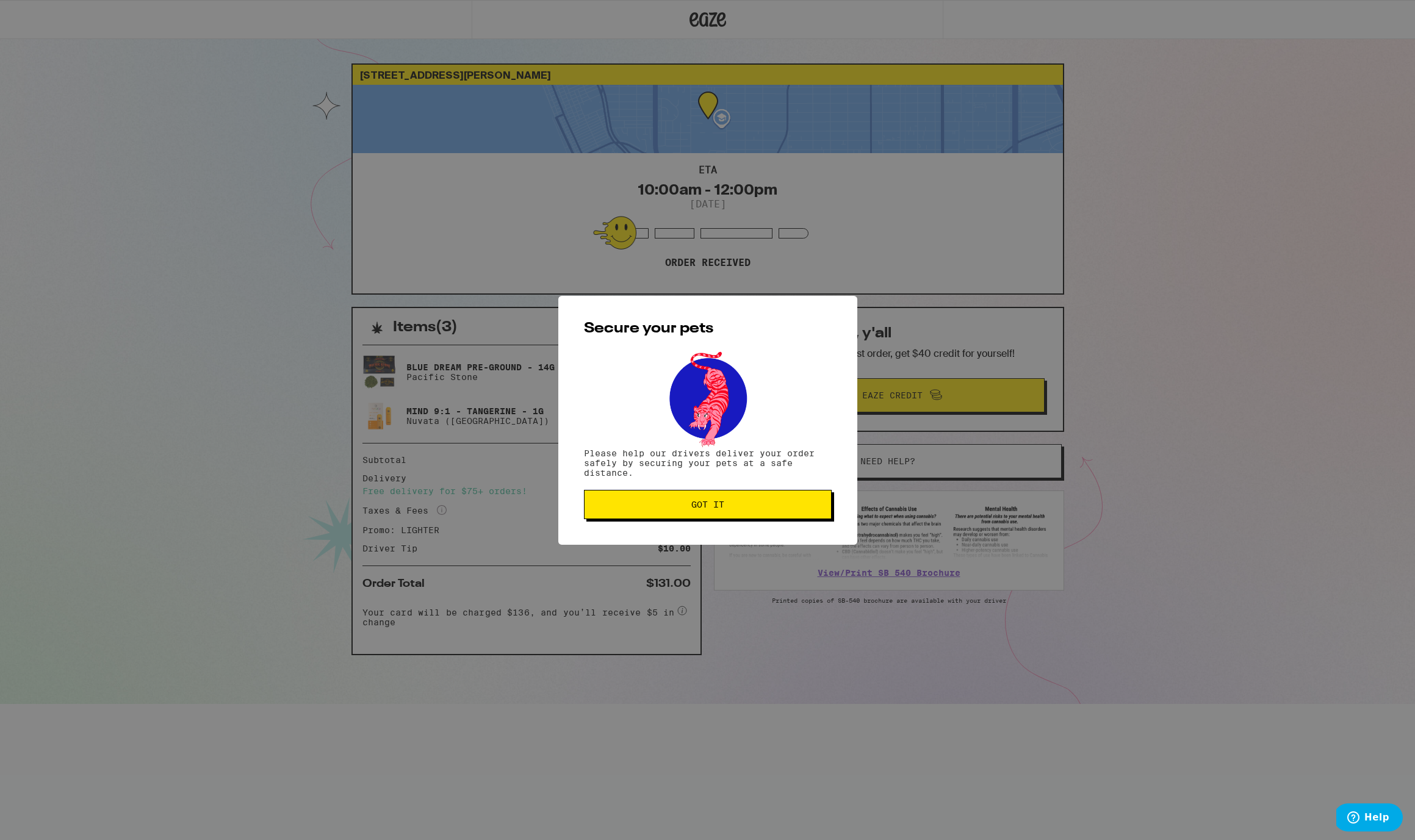
click at [715, 507] on span "Got it" at bounding box center [708, 504] width 33 height 8
